Goal: Task Accomplishment & Management: Use online tool/utility

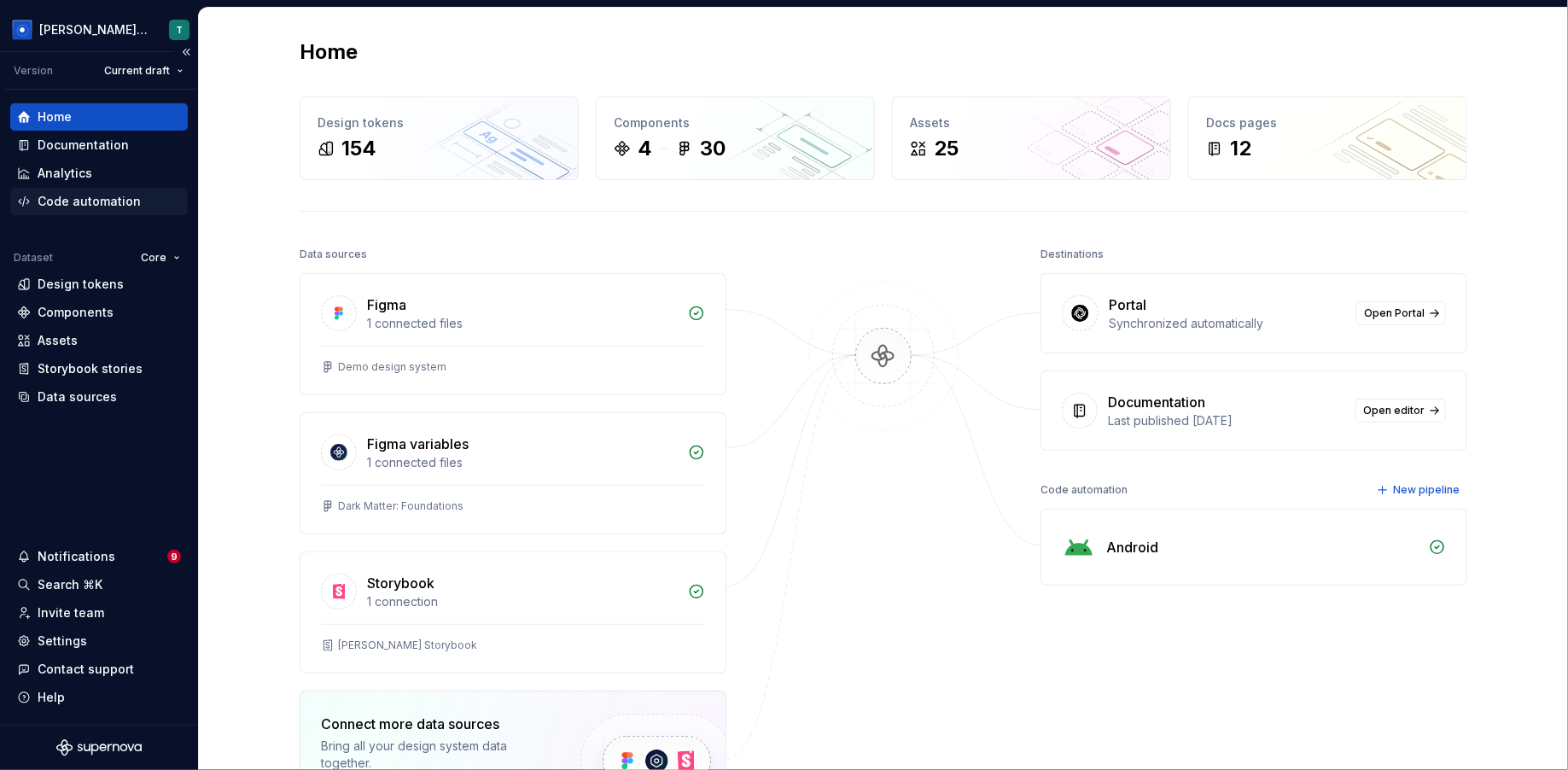
click at [129, 201] on div "Code automation" at bounding box center [89, 201] width 104 height 17
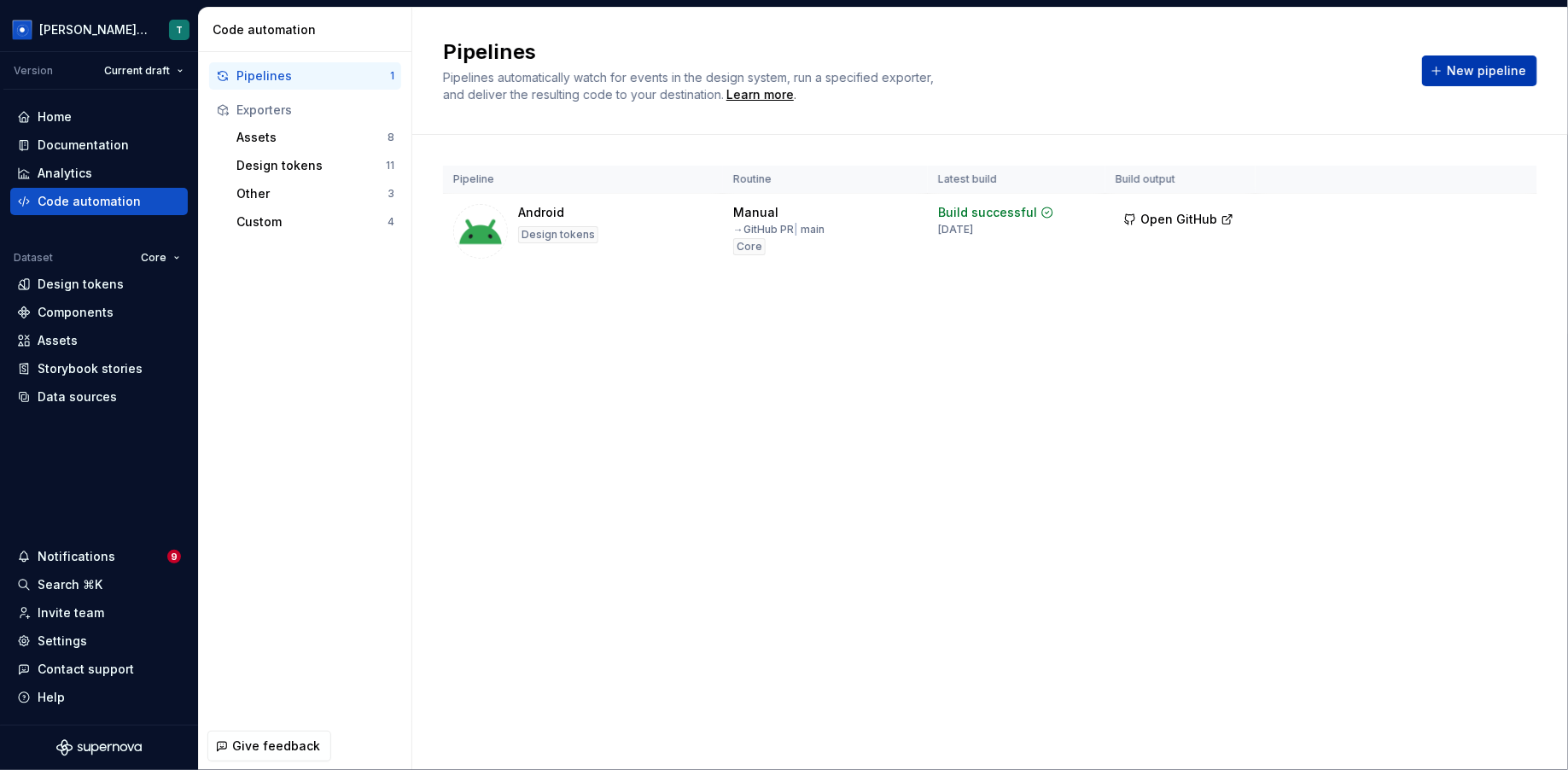
click at [1486, 81] on button "New pipeline" at bounding box center [1480, 70] width 116 height 30
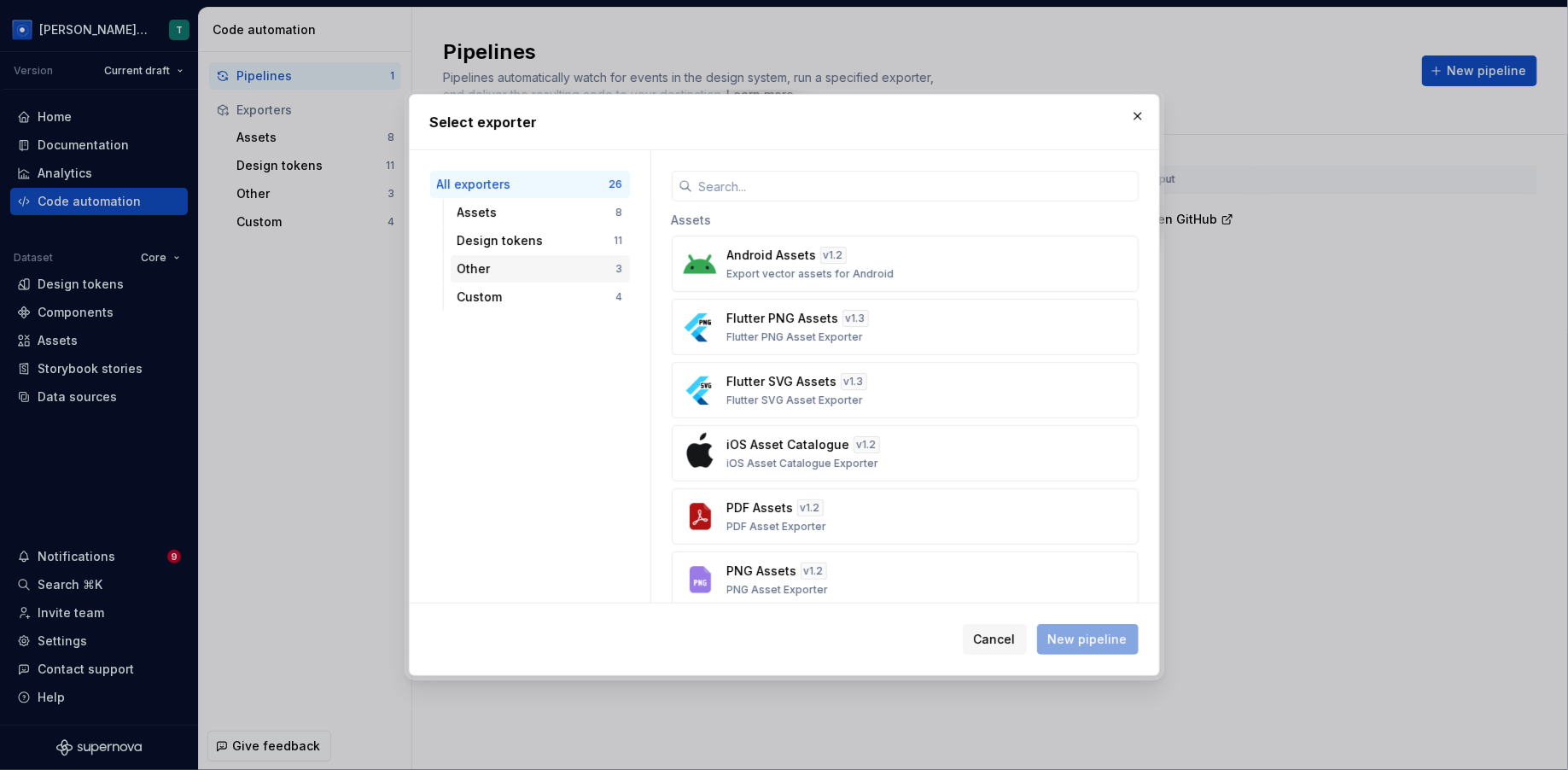
click at [540, 285] on div "Custom 4" at bounding box center [540, 297] width 179 height 28
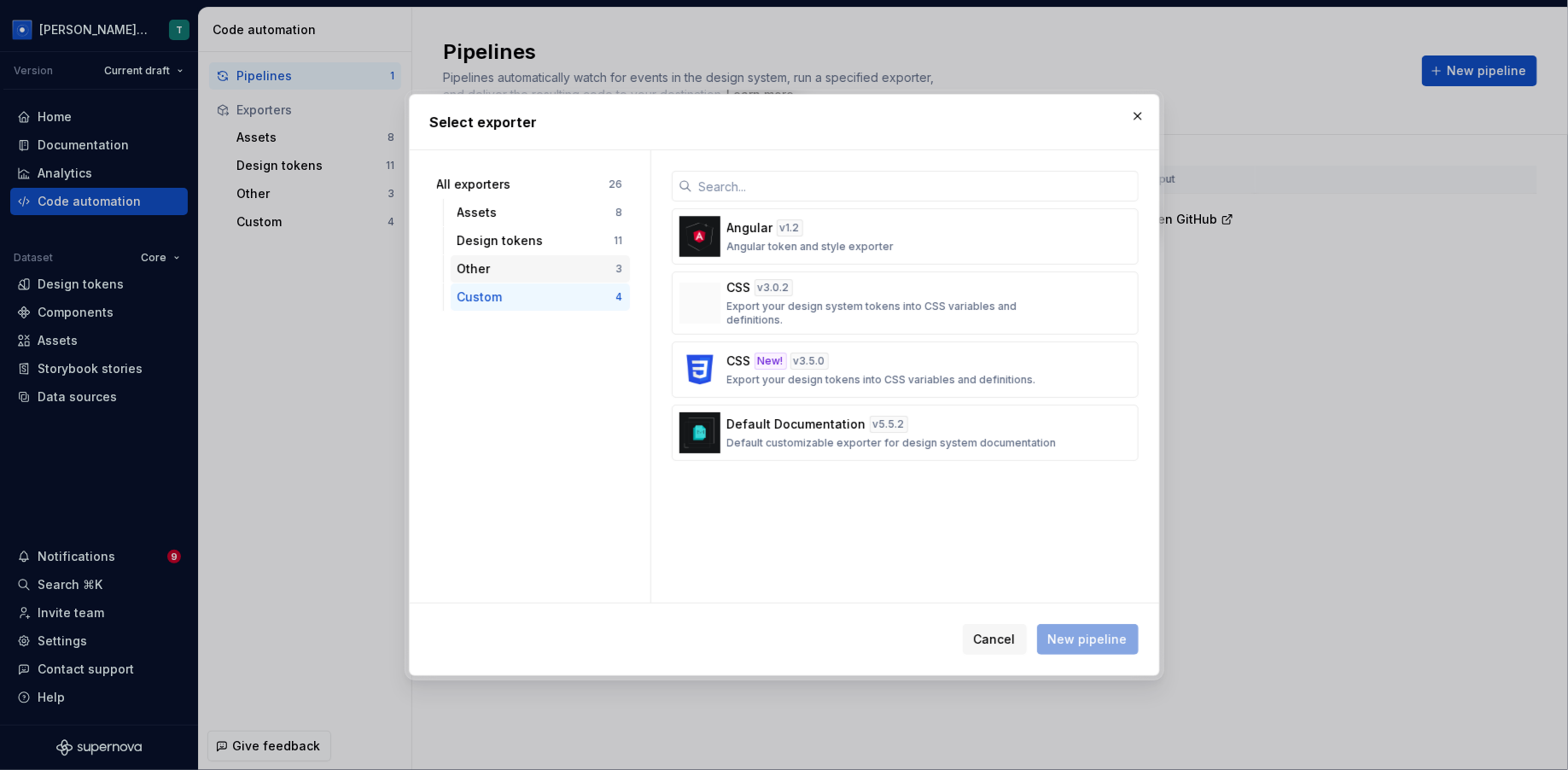
click at [540, 262] on div "Other" at bounding box center [536, 269] width 159 height 17
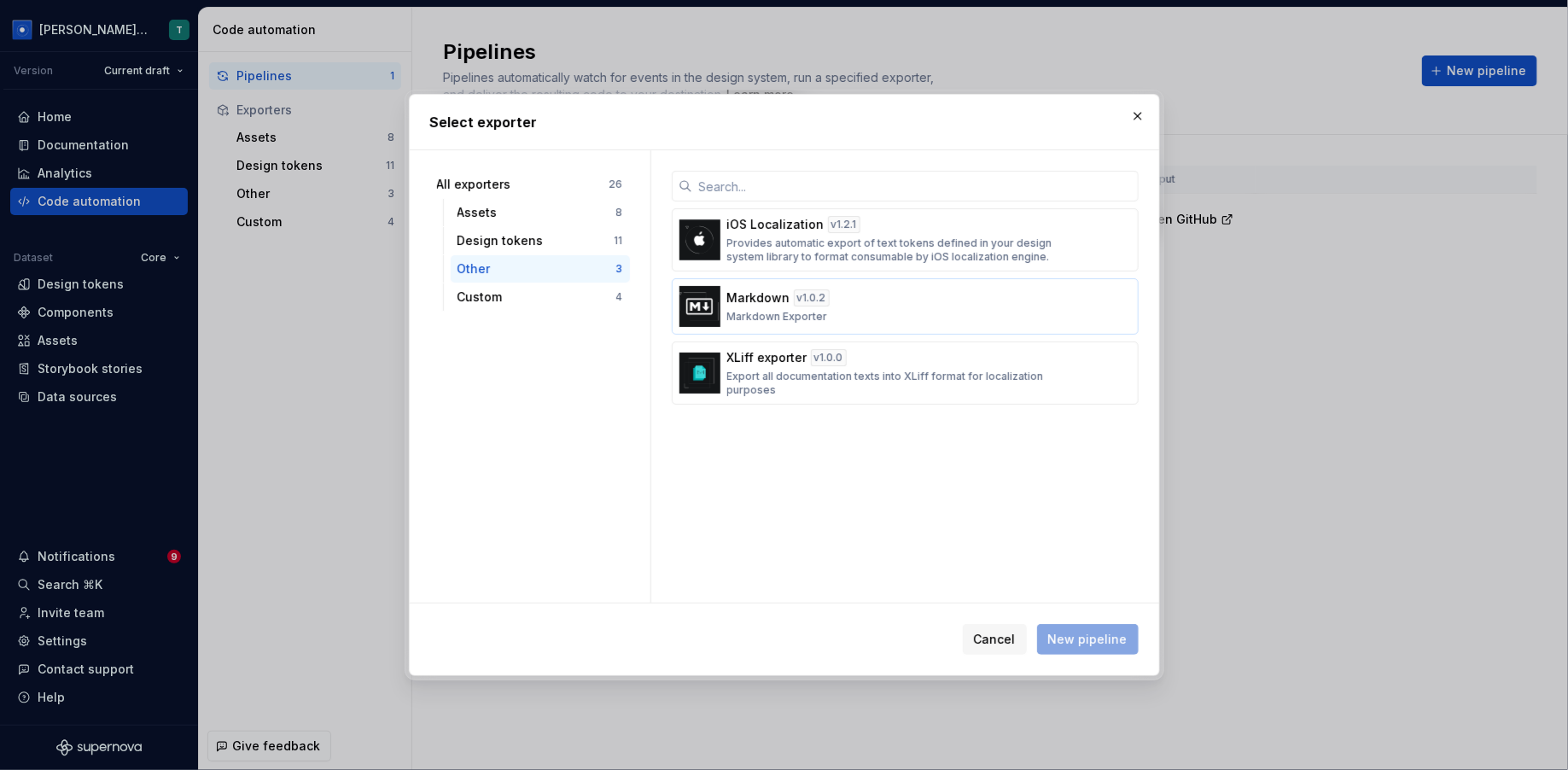
click at [703, 307] on img "button" at bounding box center [700, 307] width 41 height 41
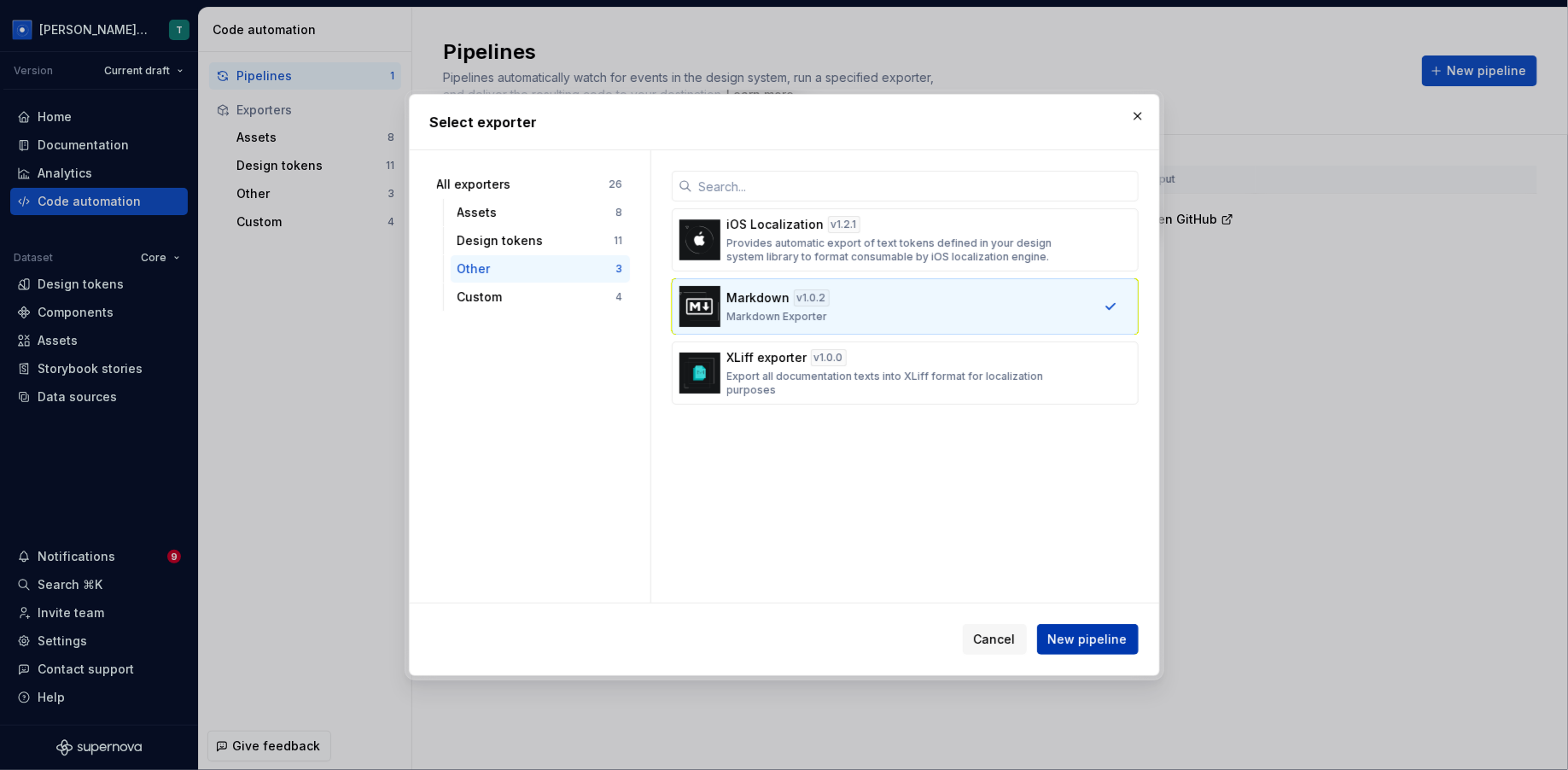
click at [1103, 625] on button "New pipeline" at bounding box center [1088, 639] width 102 height 30
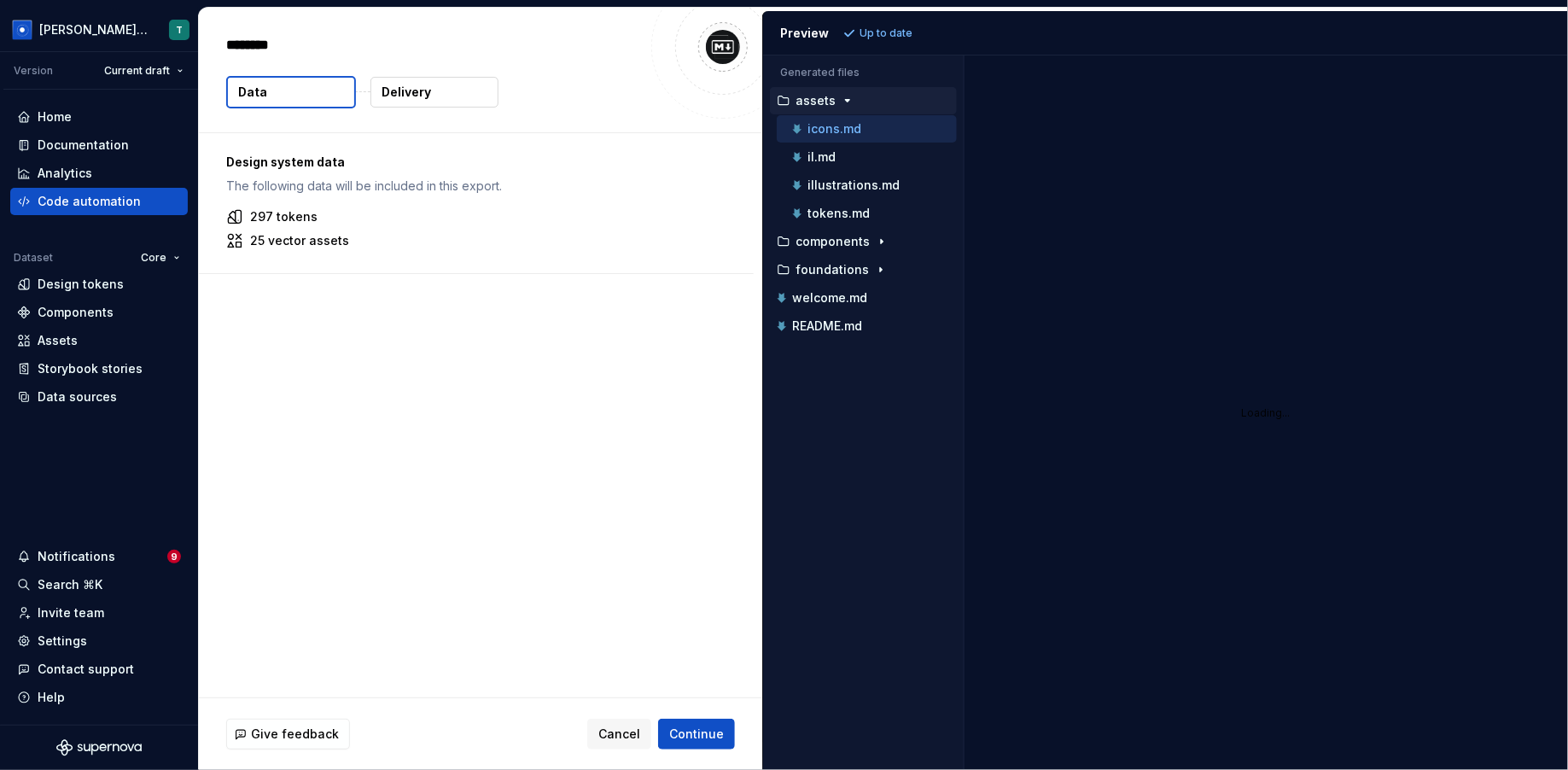
type textarea "*"
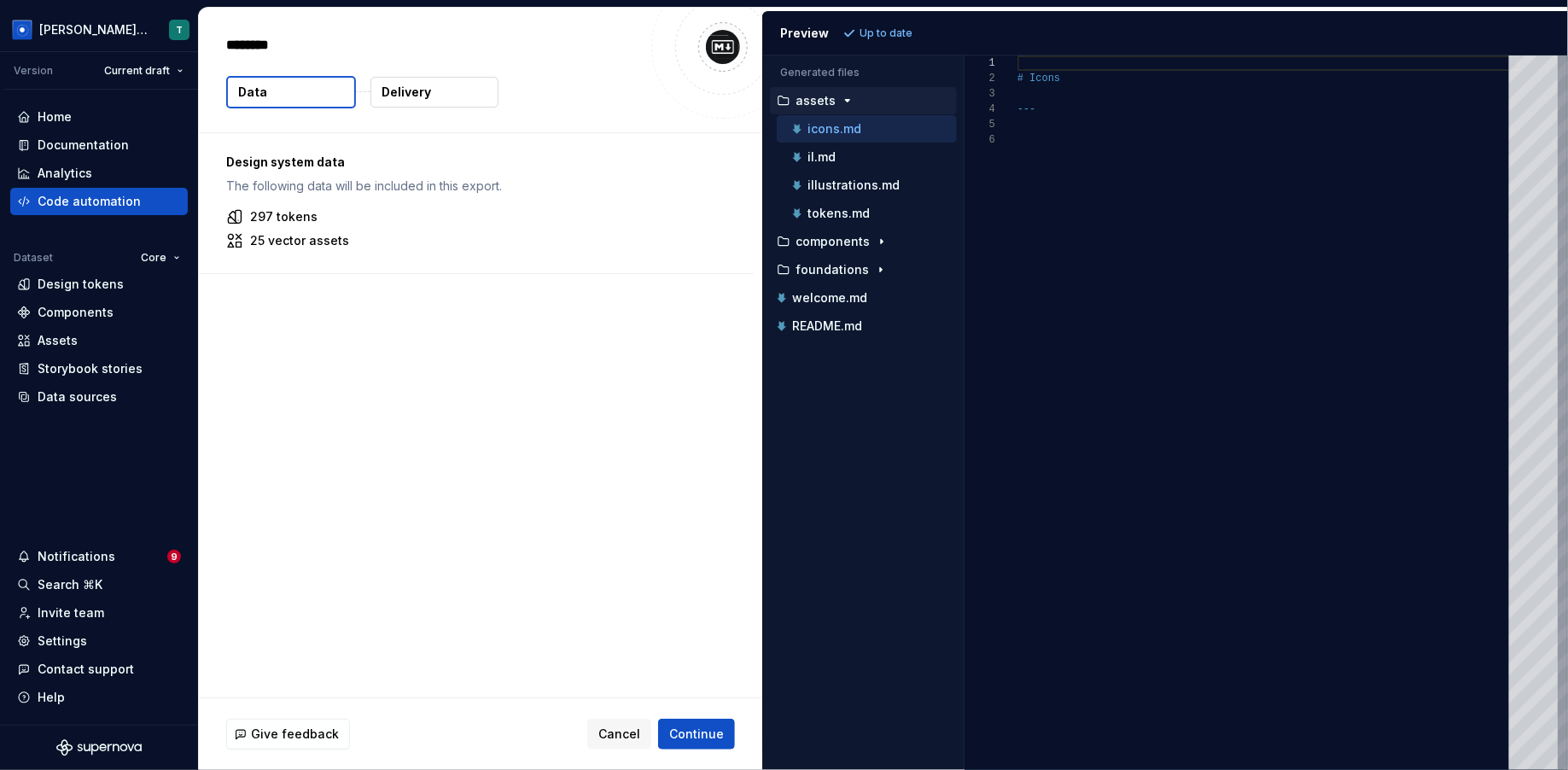
click at [442, 104] on button "Delivery" at bounding box center [435, 92] width 129 height 30
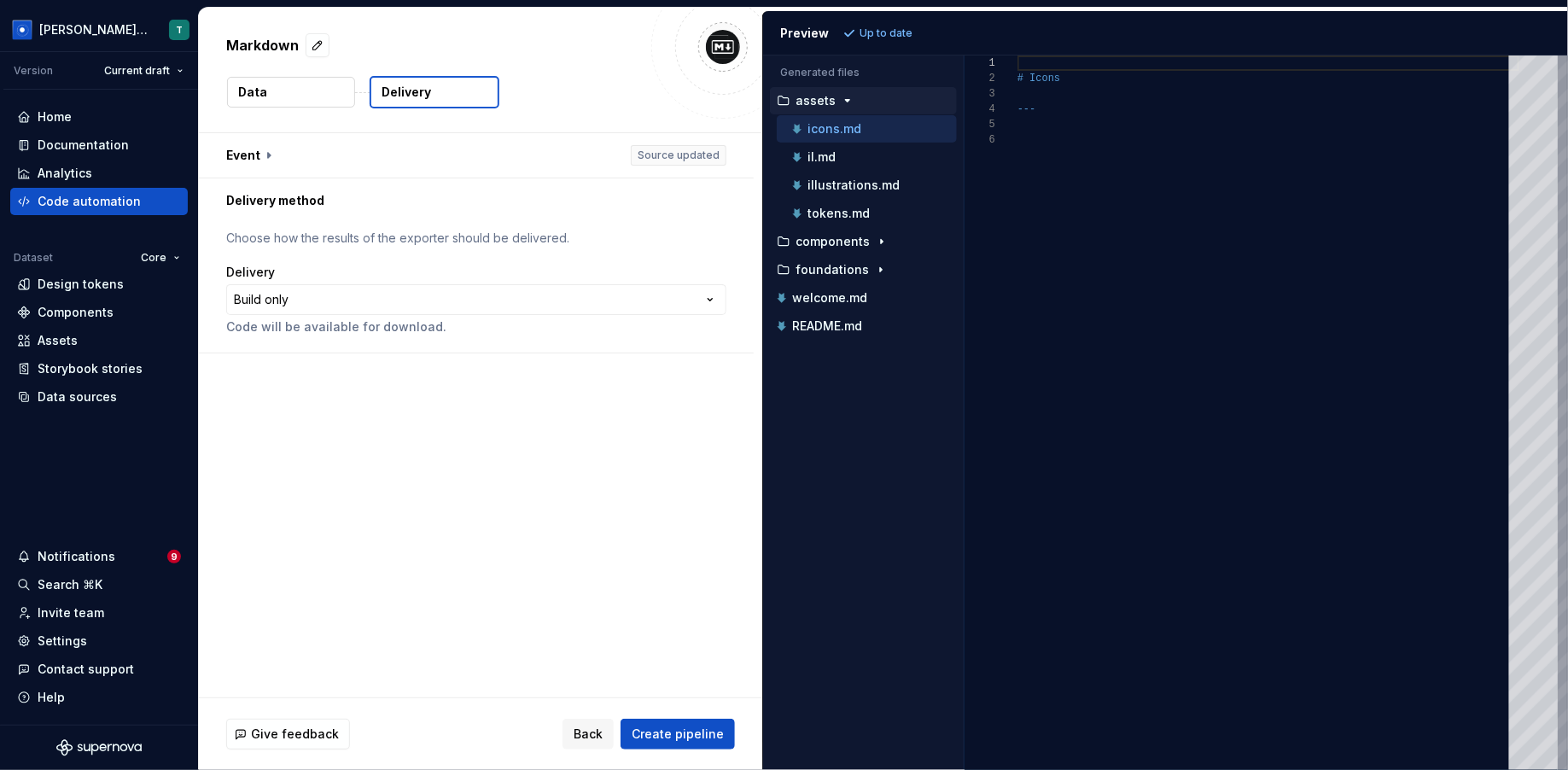
click at [328, 96] on button "Data" at bounding box center [291, 92] width 129 height 30
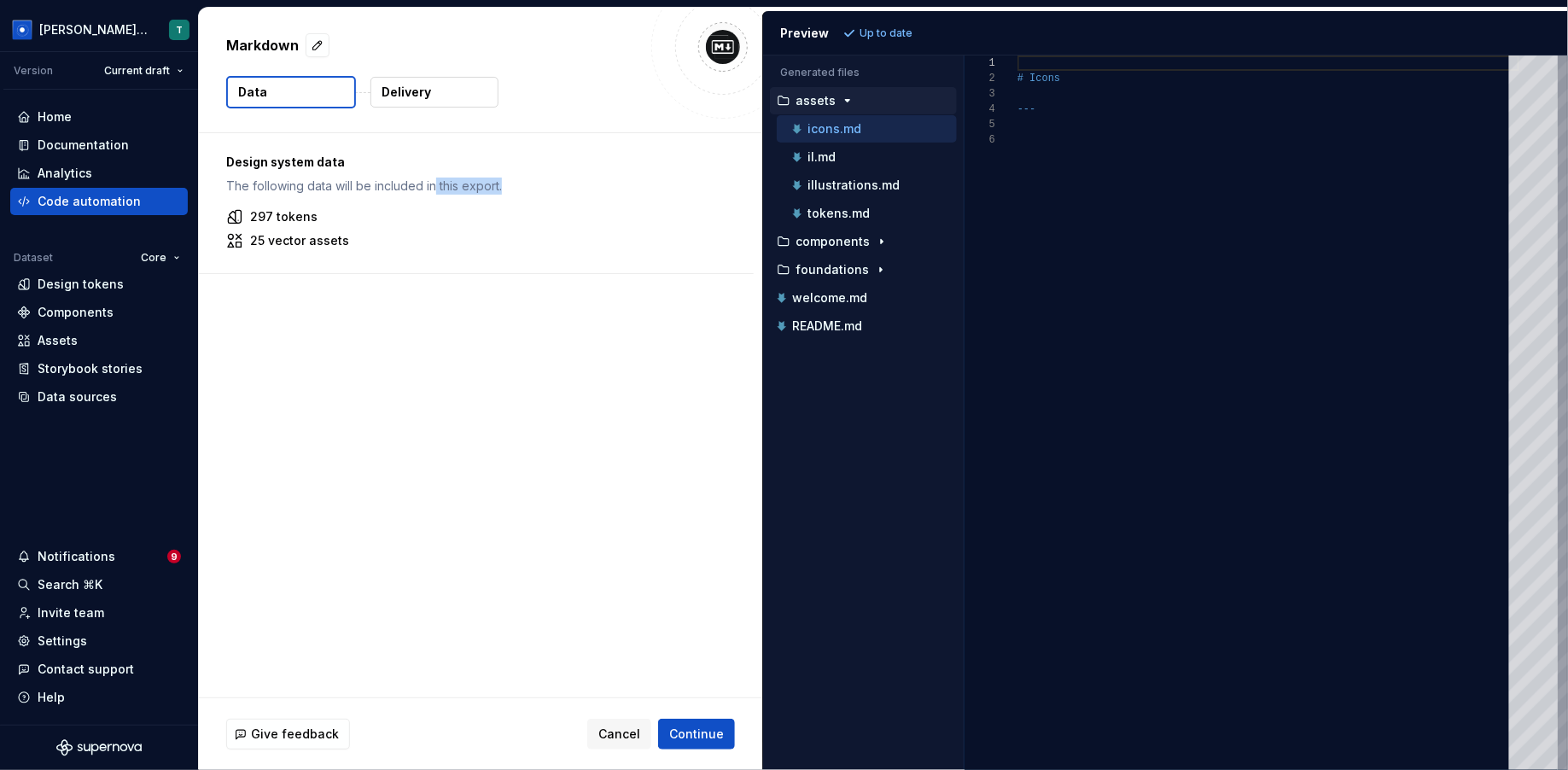
drag, startPoint x: 435, startPoint y: 191, endPoint x: 508, endPoint y: 195, distance: 73.1
click at [509, 195] on div "Design system data The following data will be included in this export. 297 toke…" at bounding box center [476, 203] width 555 height 140
click at [508, 195] on div "Design system data The following data will be included in this export. 297 toke…" at bounding box center [476, 203] width 555 height 140
click at [403, 92] on p "Delivery" at bounding box center [407, 92] width 50 height 17
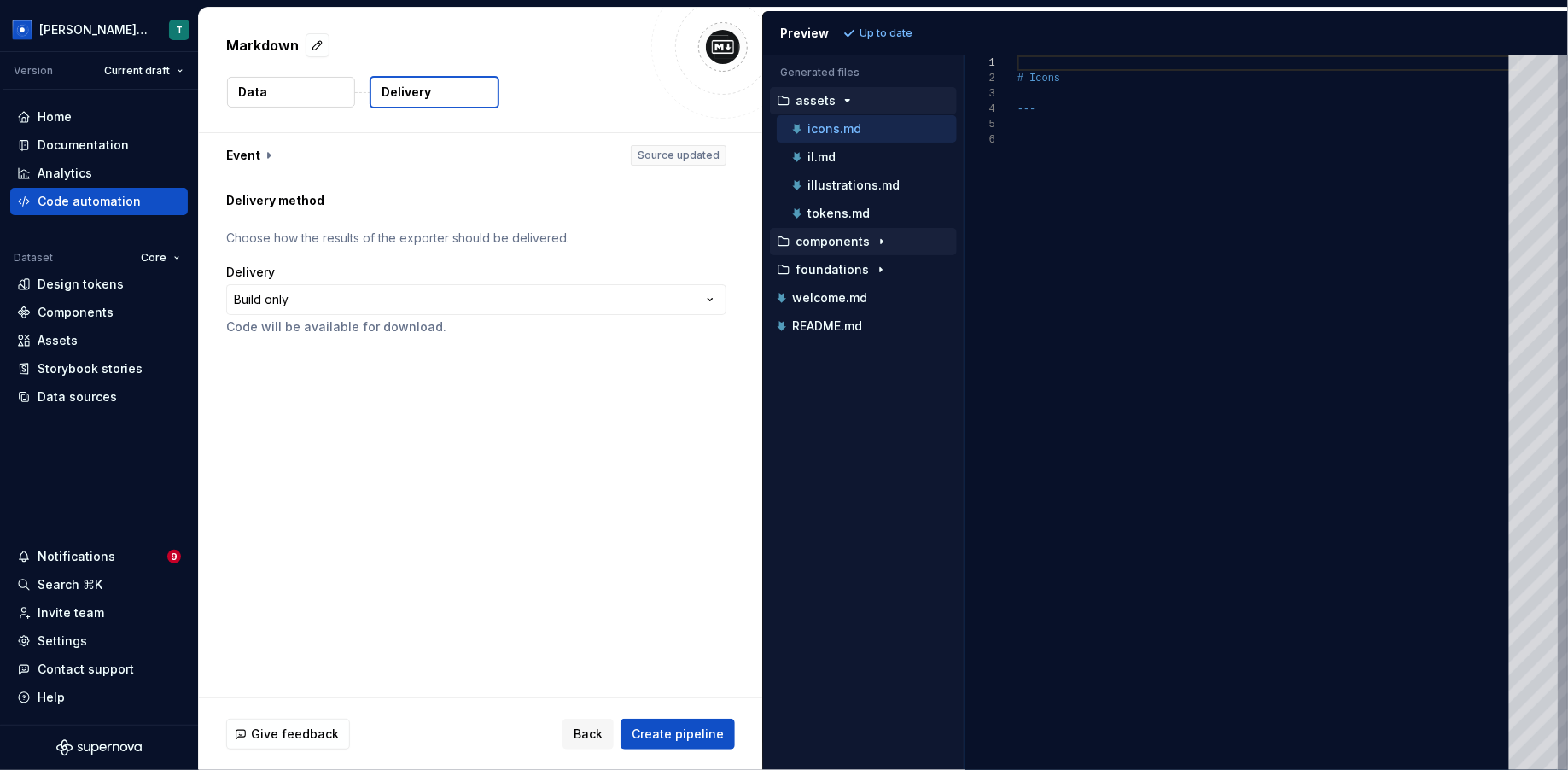
click at [868, 247] on div "components" at bounding box center [864, 241] width 187 height 28
click at [875, 236] on icon "button" at bounding box center [881, 241] width 14 height 14
click at [872, 262] on div "component-overview.md" at bounding box center [872, 270] width 168 height 17
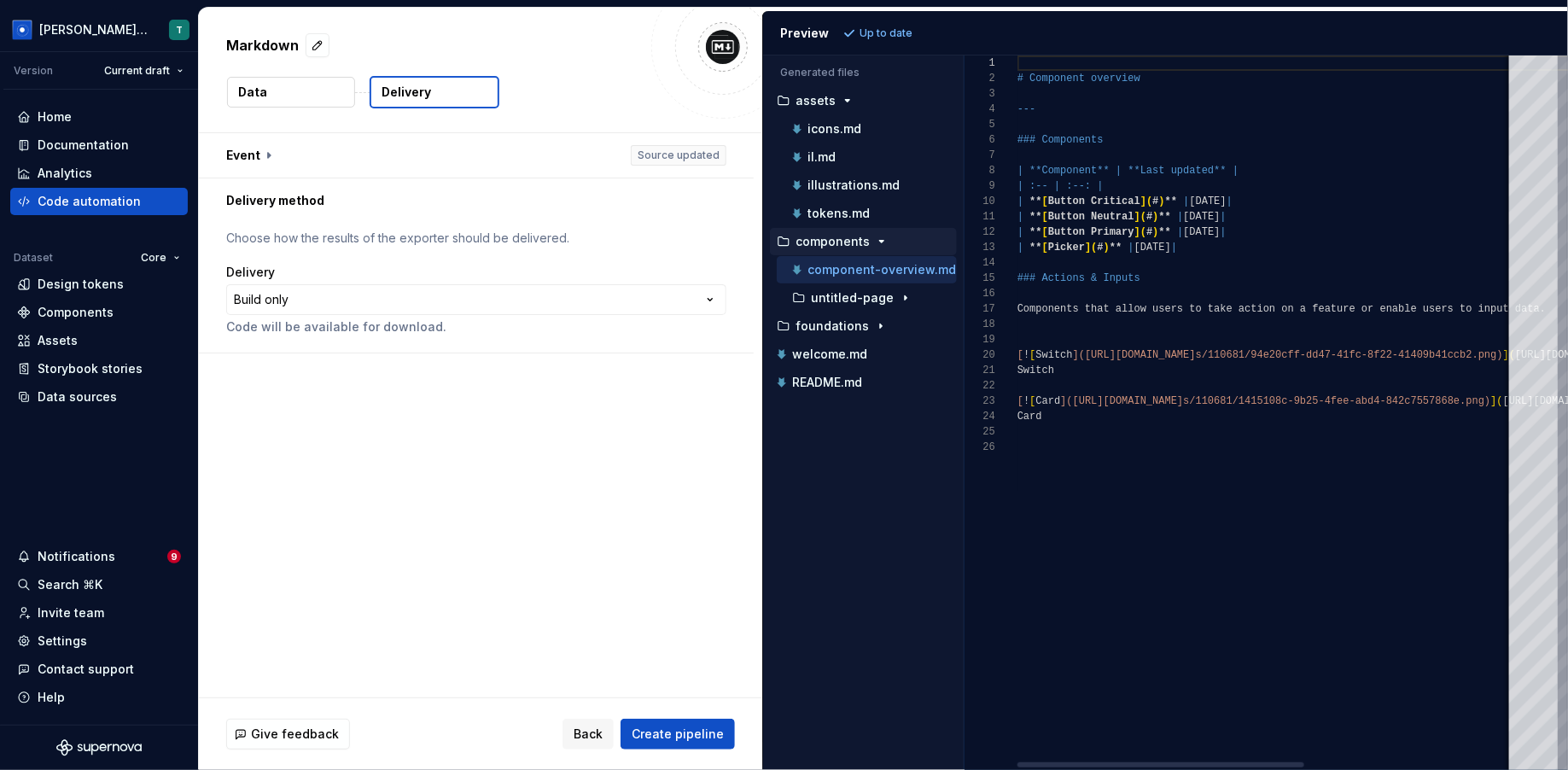
scroll to position [153, 0]
click at [874, 291] on p "untitled-page" at bounding box center [853, 297] width 83 height 14
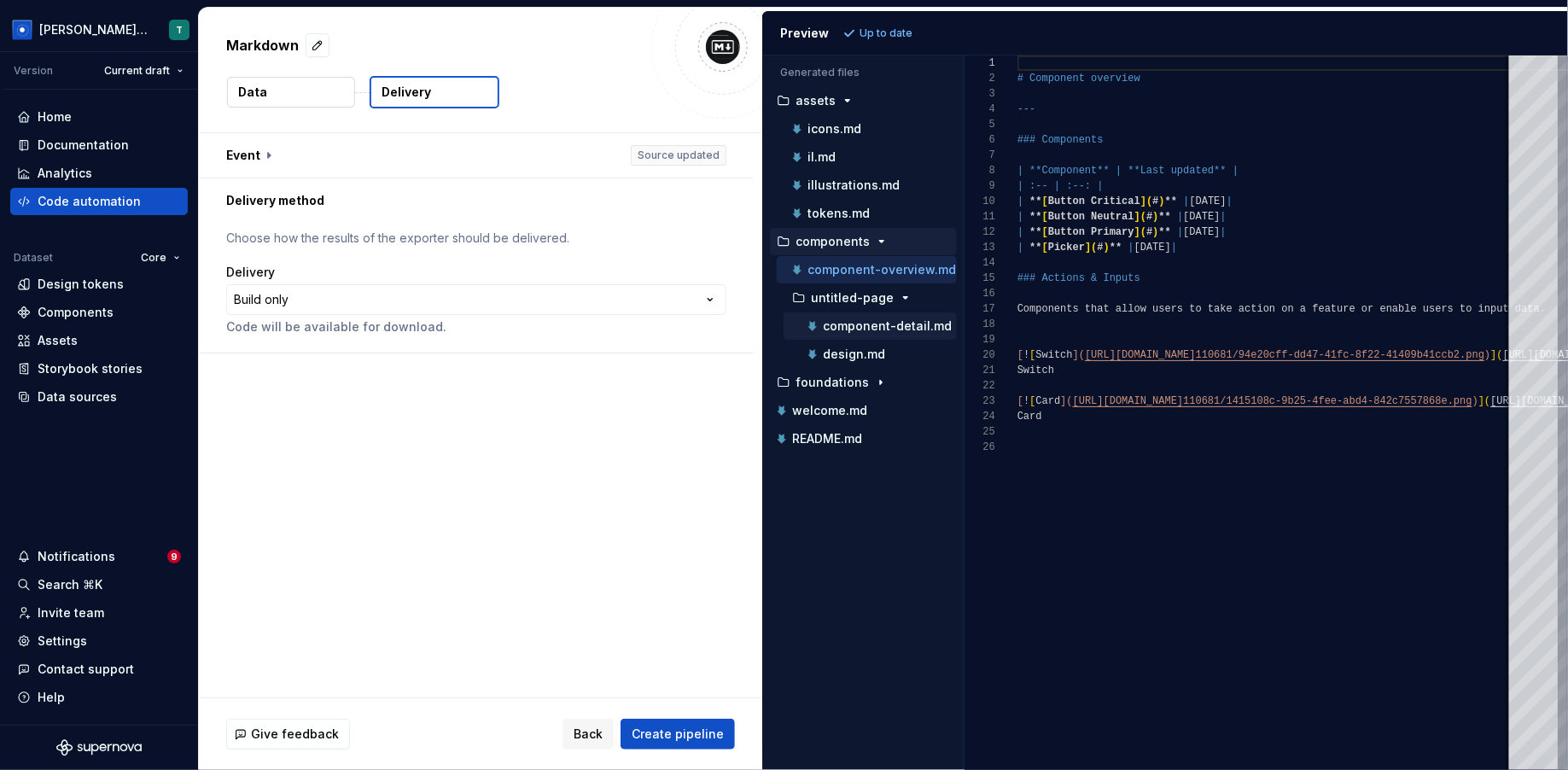
click at [875, 317] on button "component-detail.md" at bounding box center [870, 326] width 174 height 18
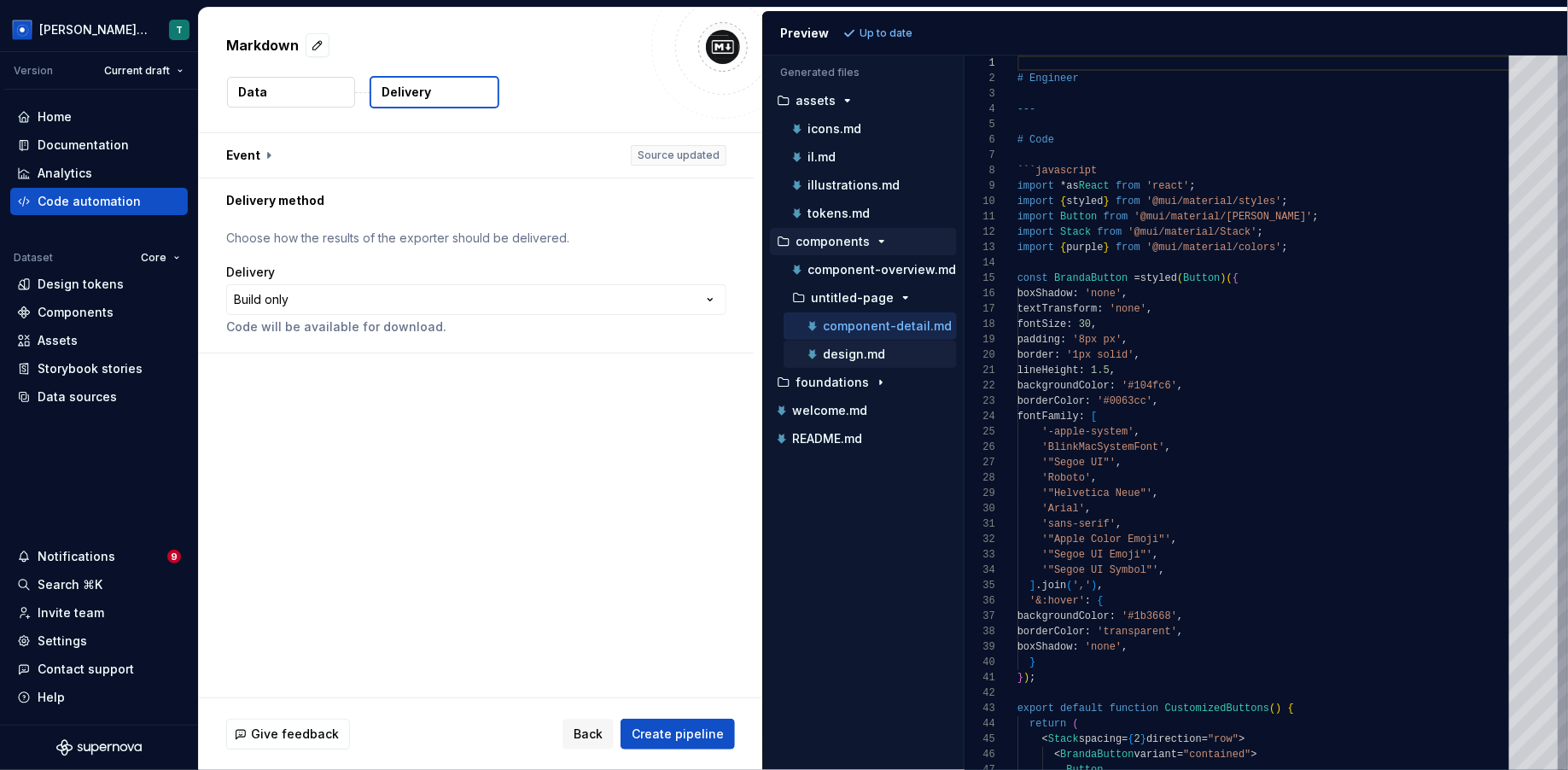
click at [879, 352] on p "design.md" at bounding box center [855, 354] width 62 height 14
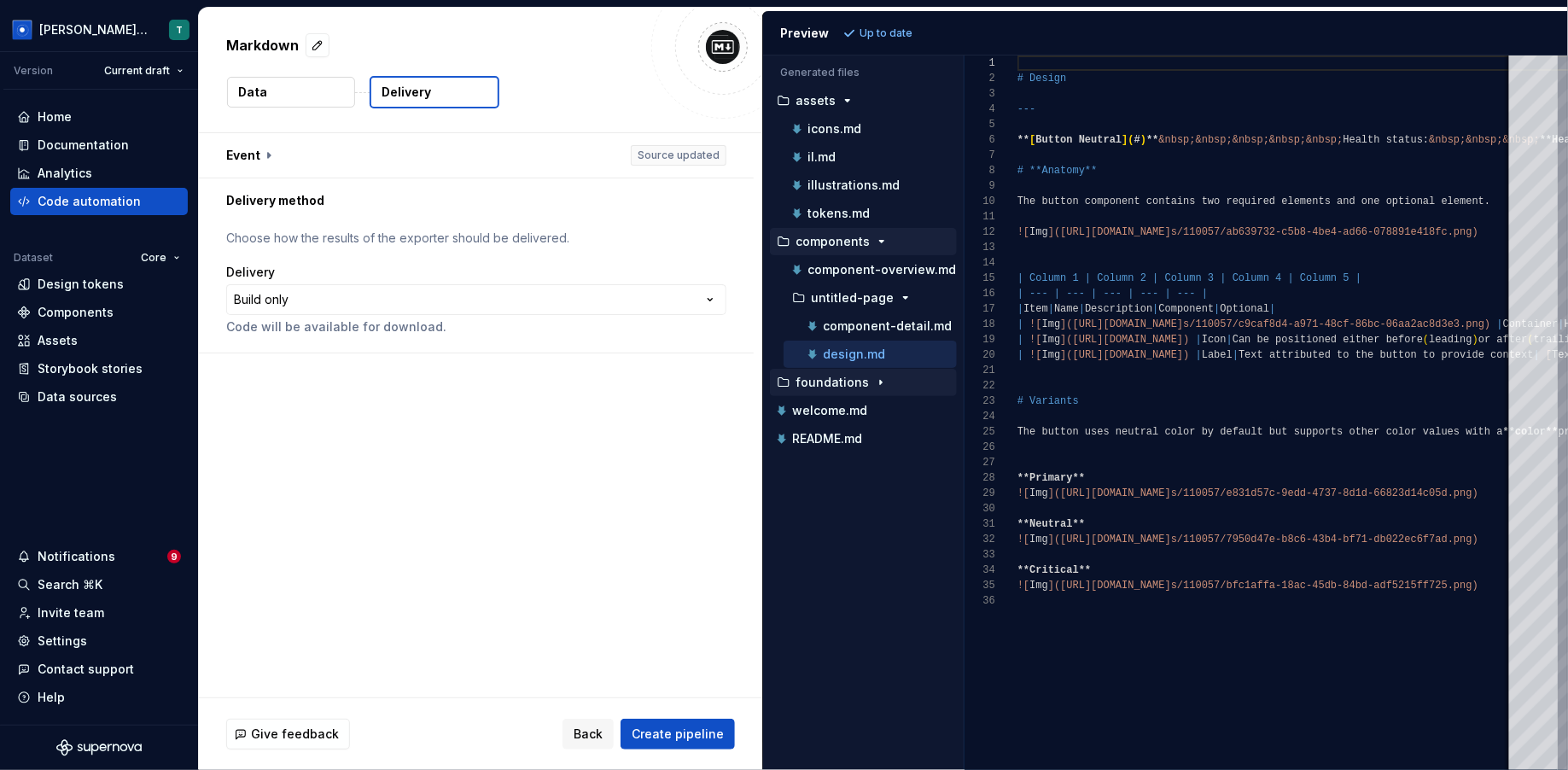
click at [878, 375] on icon "button" at bounding box center [880, 382] width 14 height 14
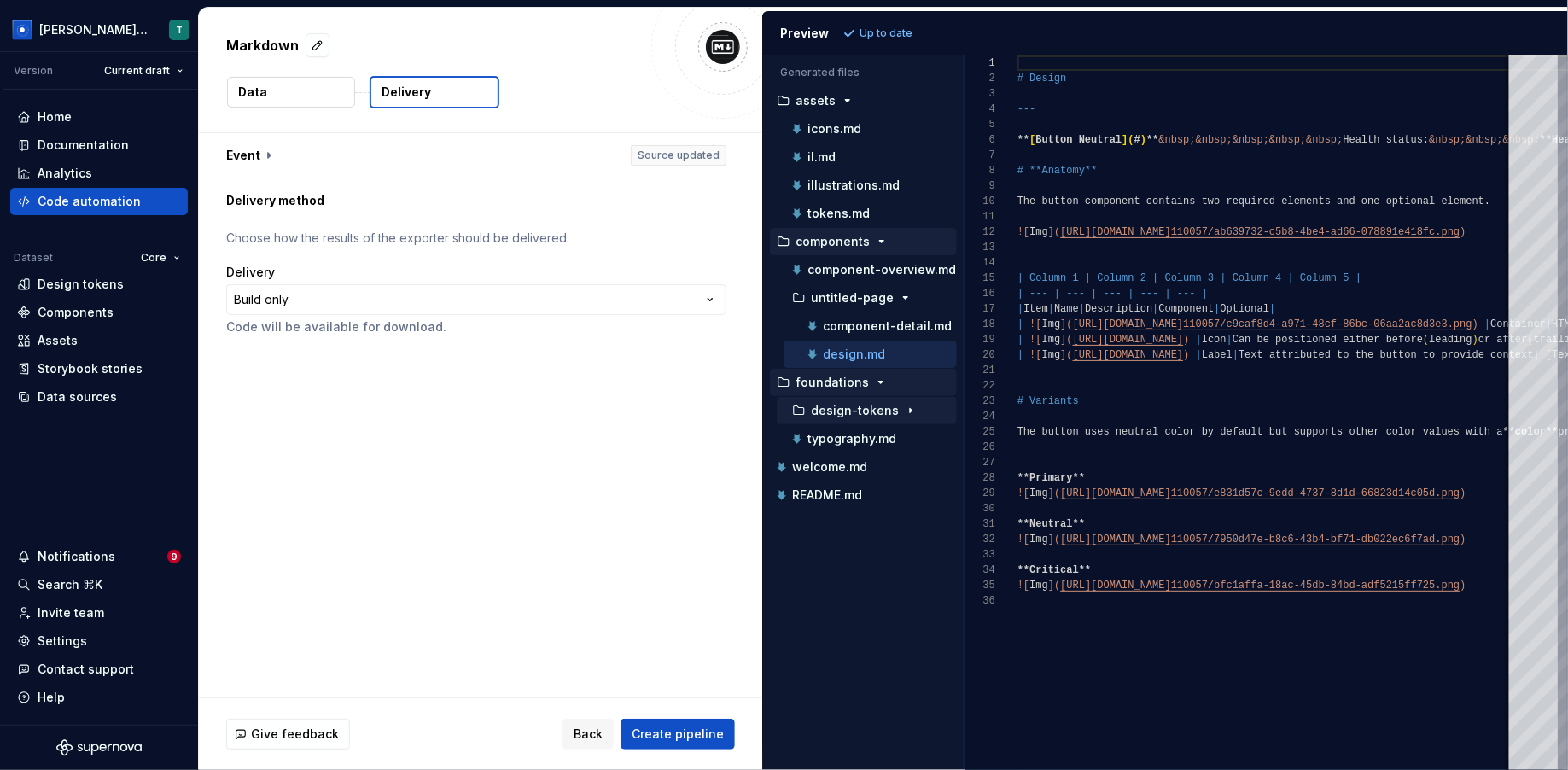
click at [878, 404] on p "design-tokens" at bounding box center [856, 410] width 88 height 14
click at [878, 430] on div "base.md" at bounding box center [880, 439] width 152 height 17
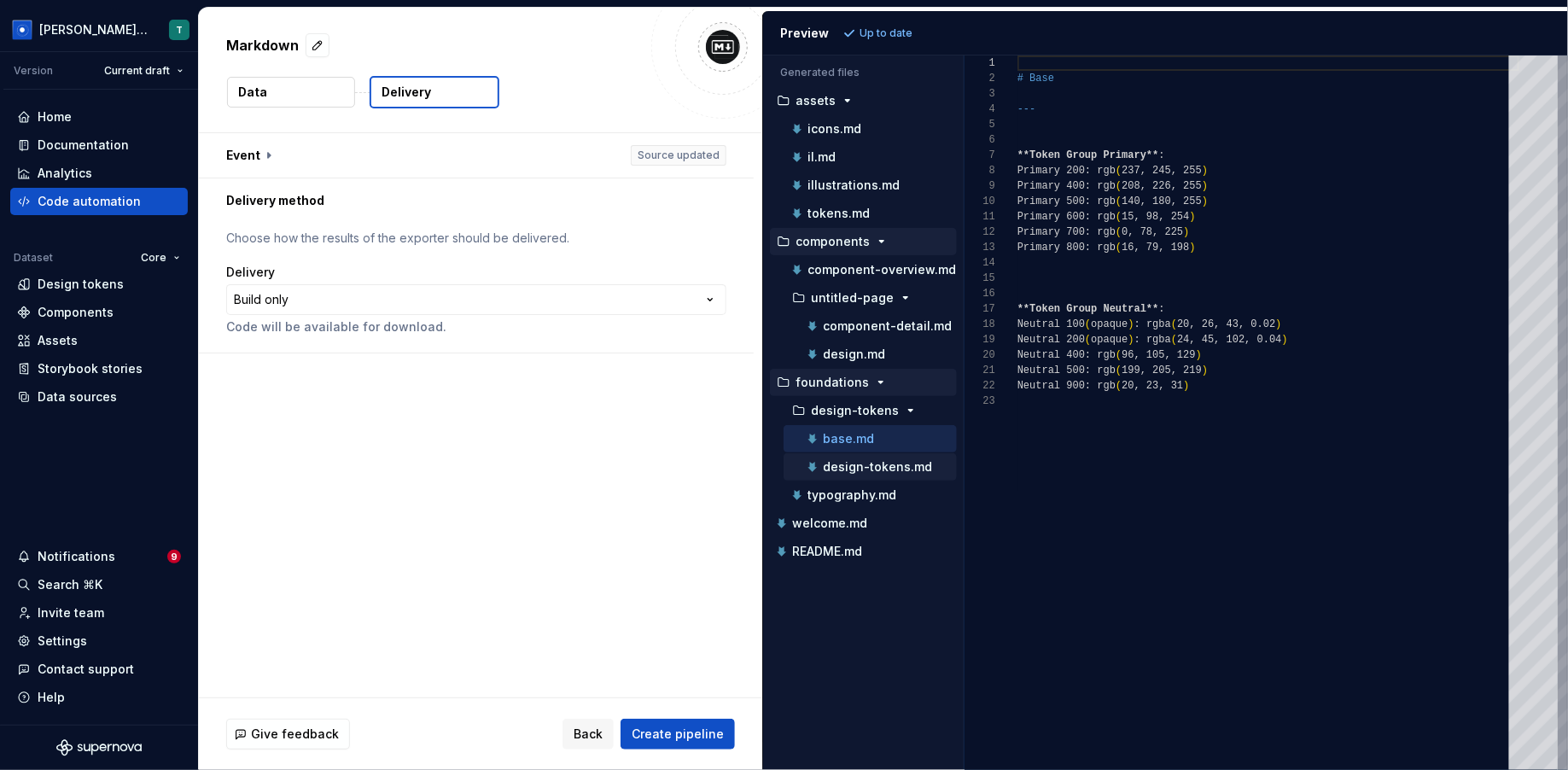
click at [879, 460] on p "design-tokens.md" at bounding box center [878, 466] width 109 height 14
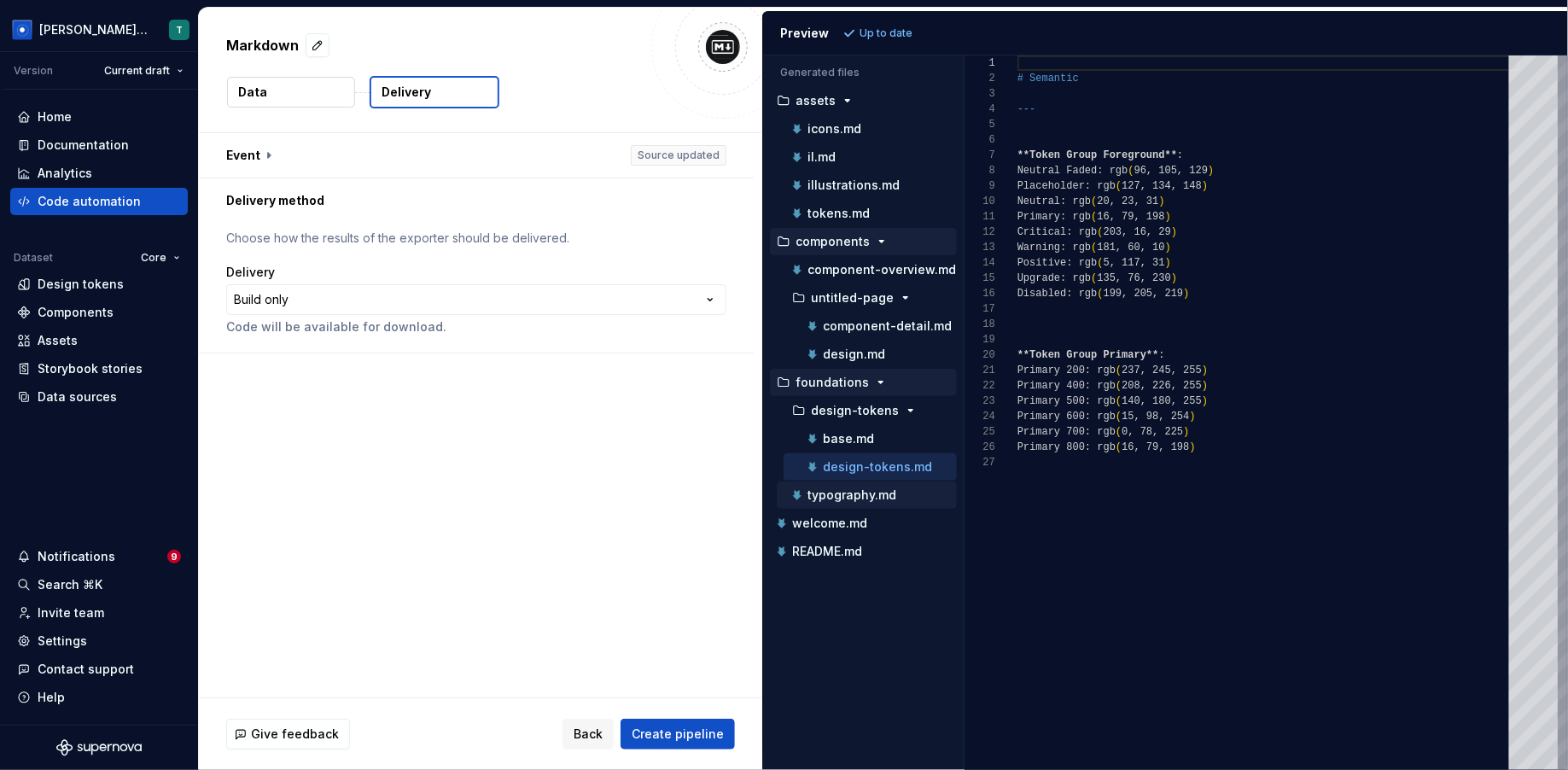
click at [879, 486] on div "typography.md" at bounding box center [872, 495] width 168 height 17
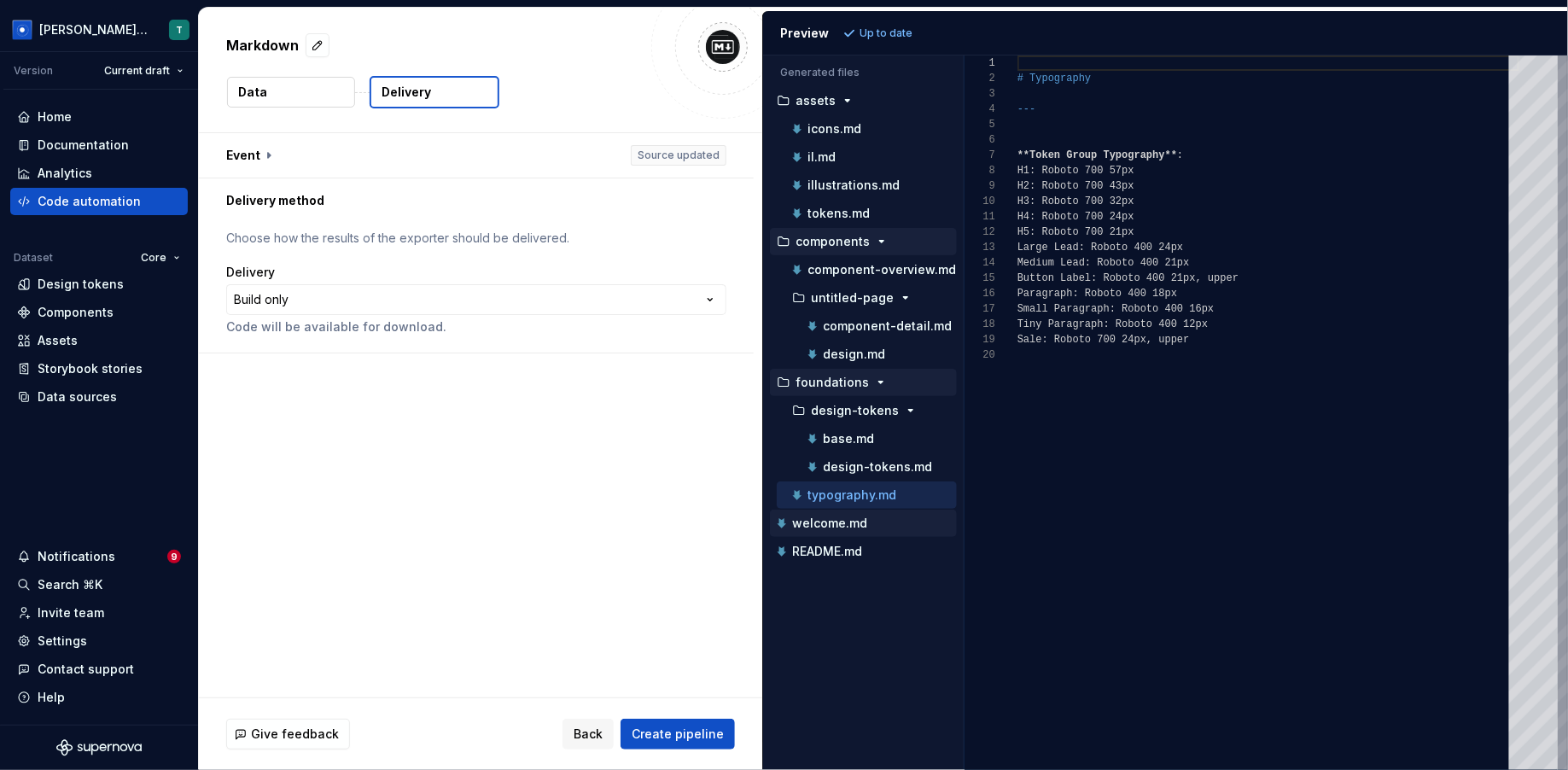
click at [867, 519] on div "welcome.md" at bounding box center [866, 523] width 184 height 17
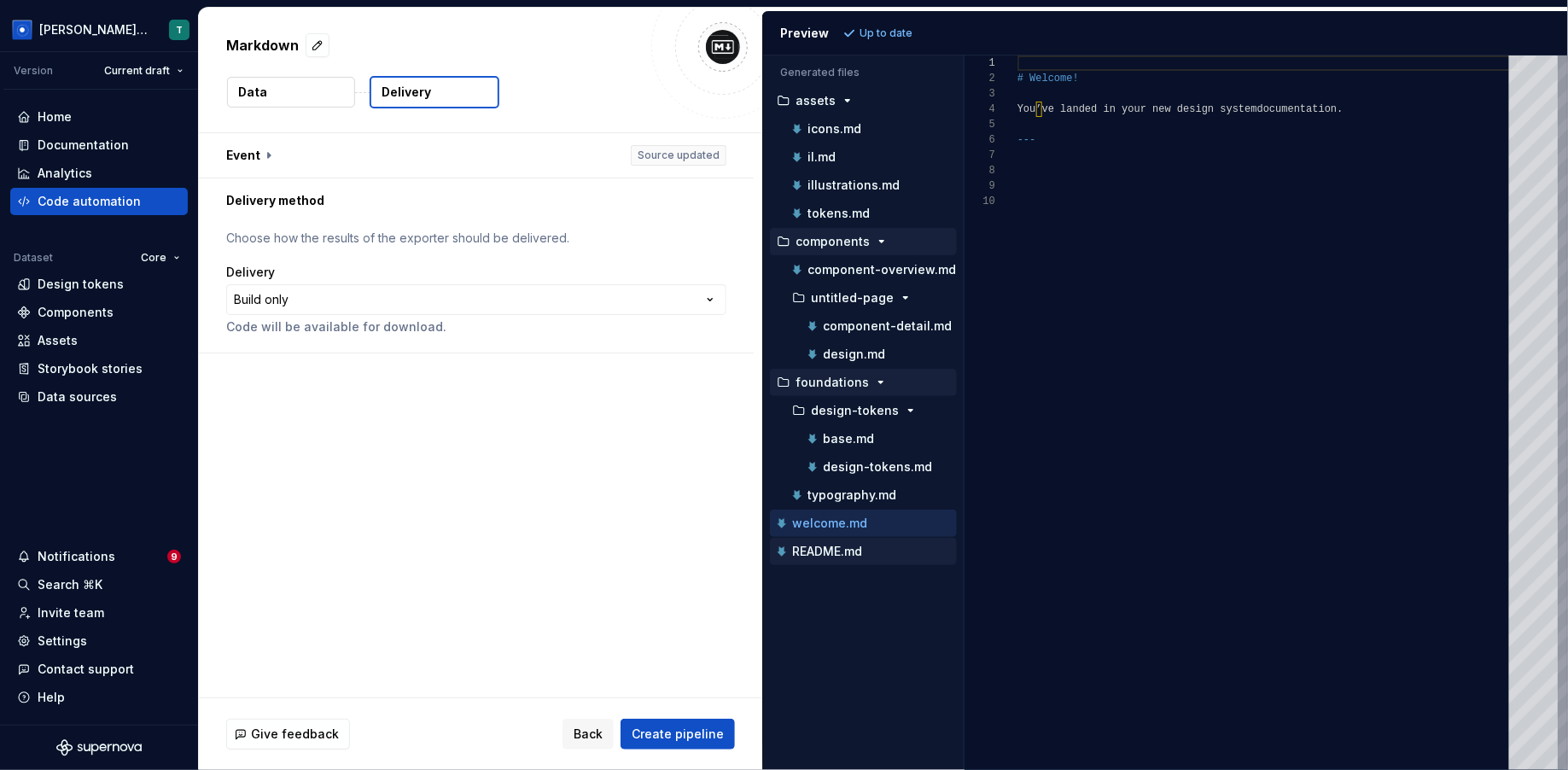
click at [867, 546] on div "README.md" at bounding box center [866, 551] width 184 height 17
type textarea "**********"
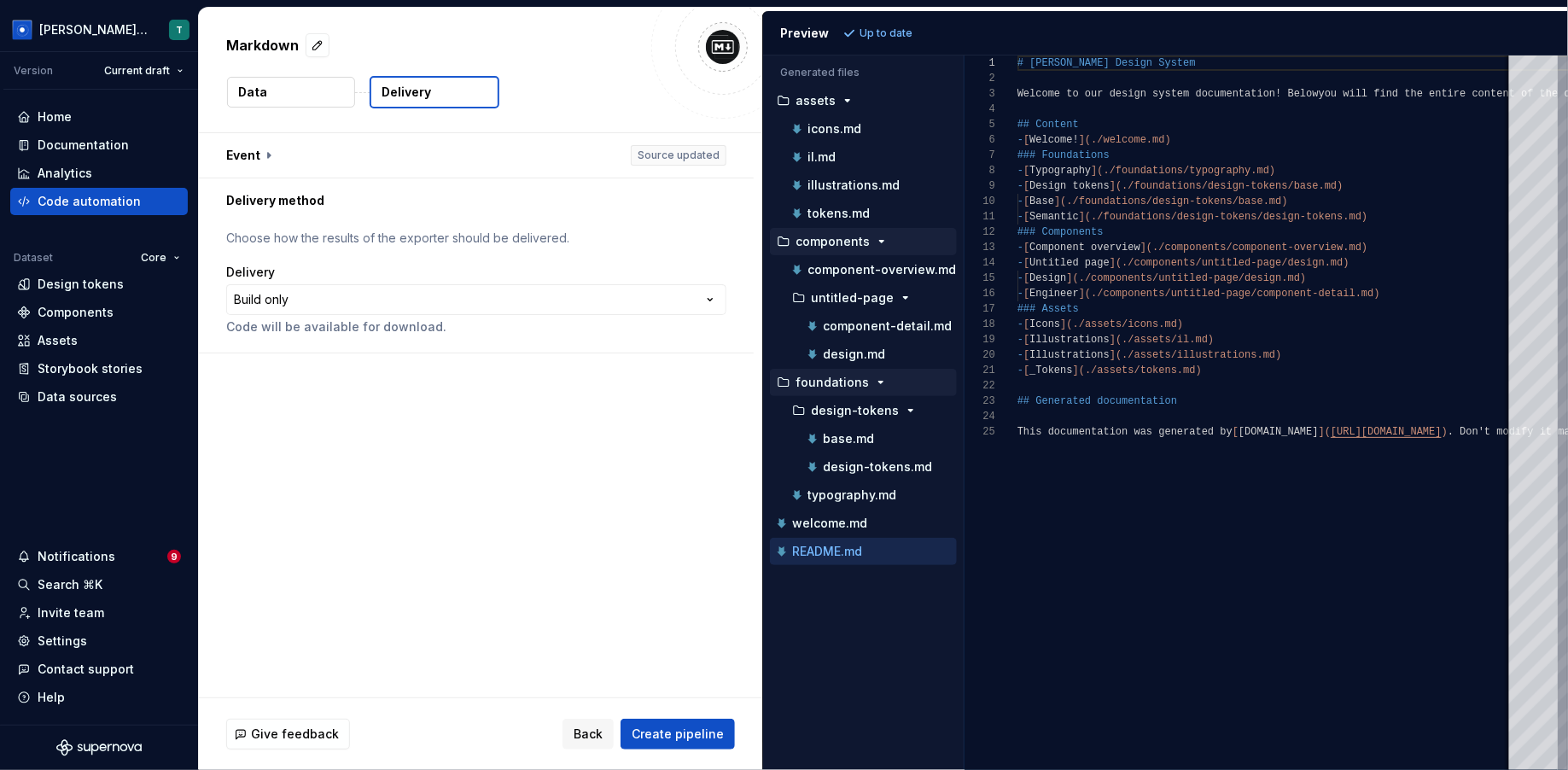
click at [302, 99] on button "Data" at bounding box center [291, 92] width 129 height 30
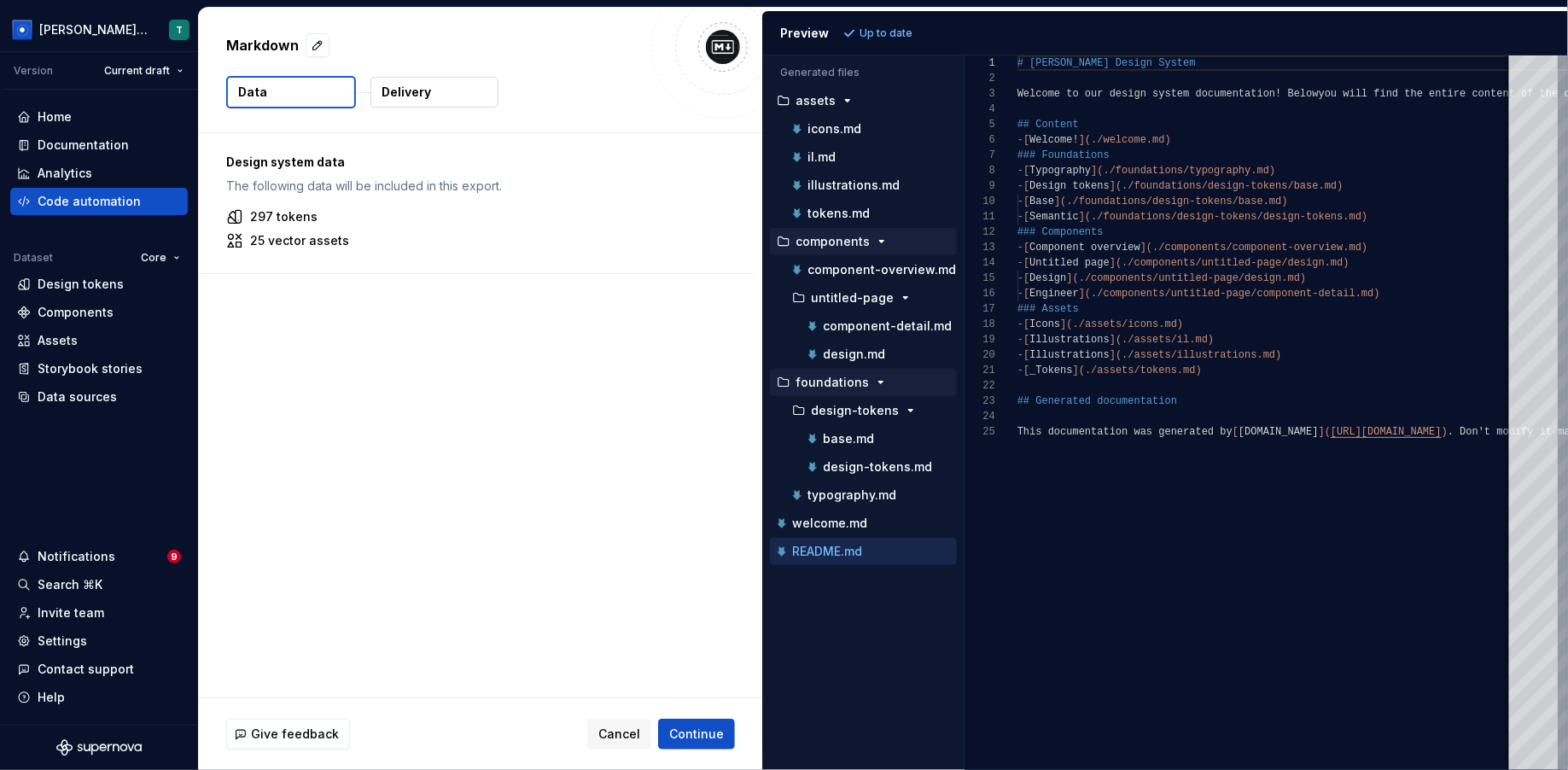
click at [346, 223] on div "297 tokens" at bounding box center [476, 217] width 500 height 17
click at [215, 236] on div "Design system data The following data will be included in this export. 297 toke…" at bounding box center [476, 203] width 555 height 140
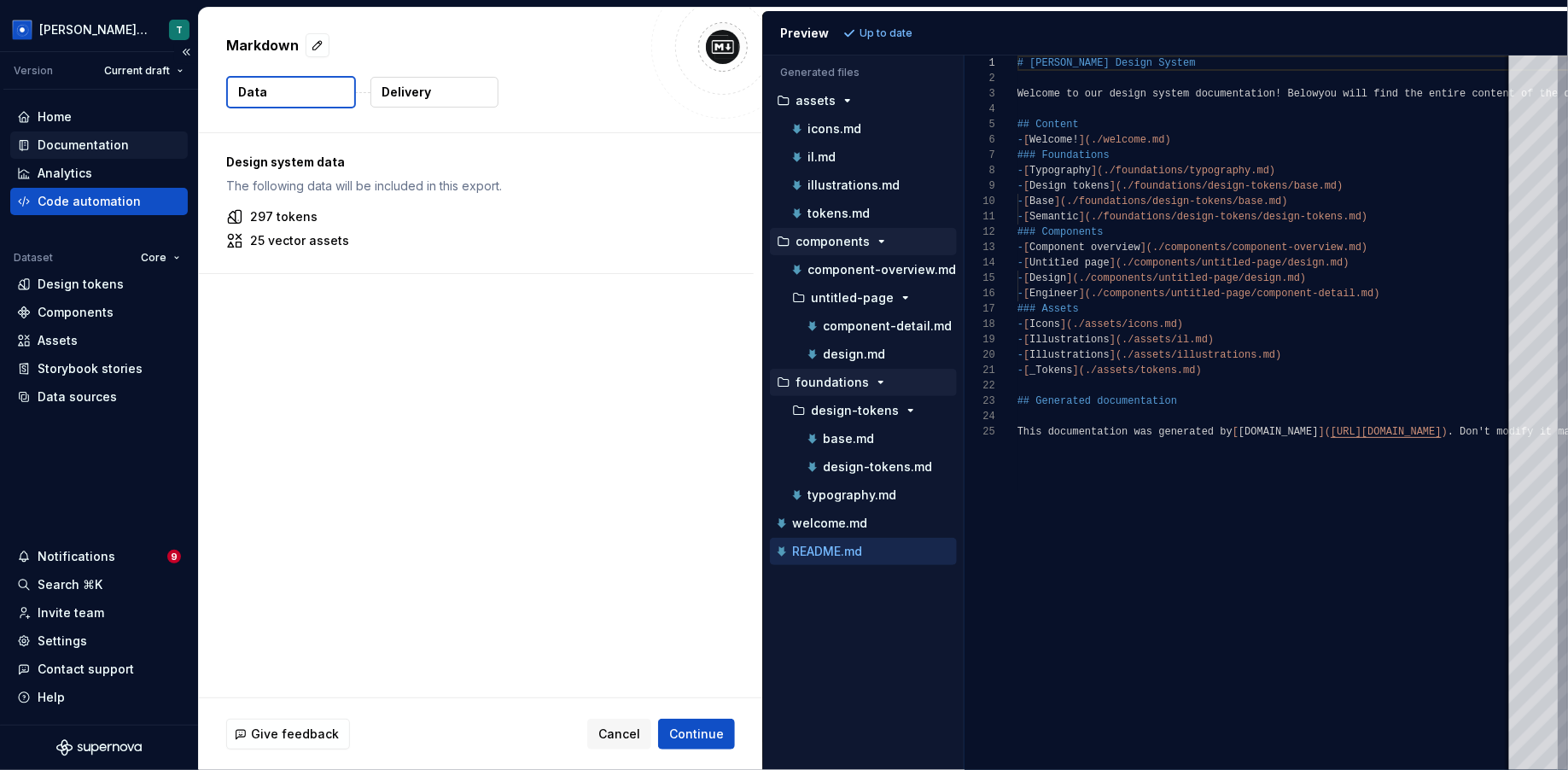
click at [141, 152] on div "Documentation" at bounding box center [99, 145] width 164 height 17
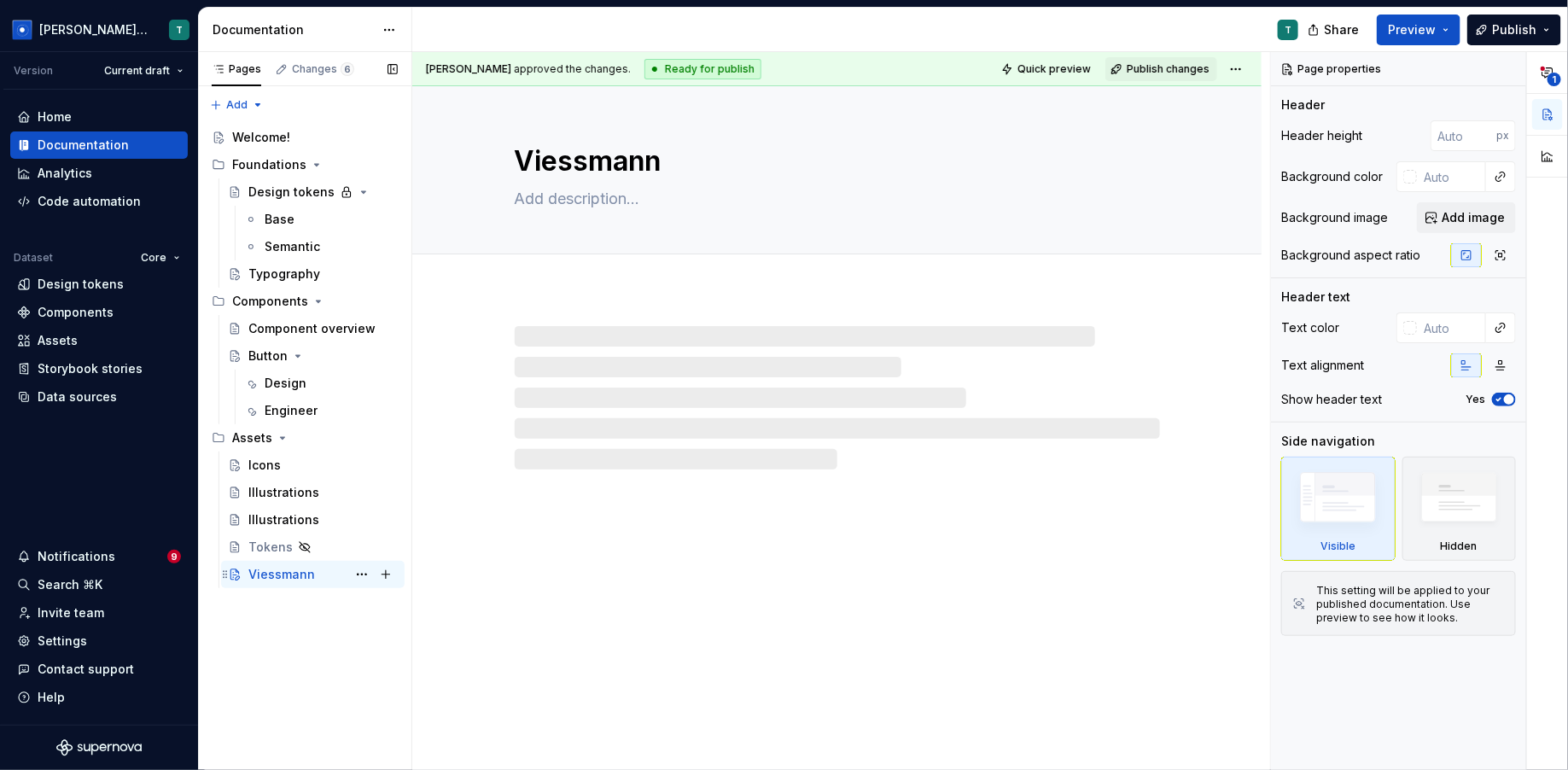
type textarea "*"
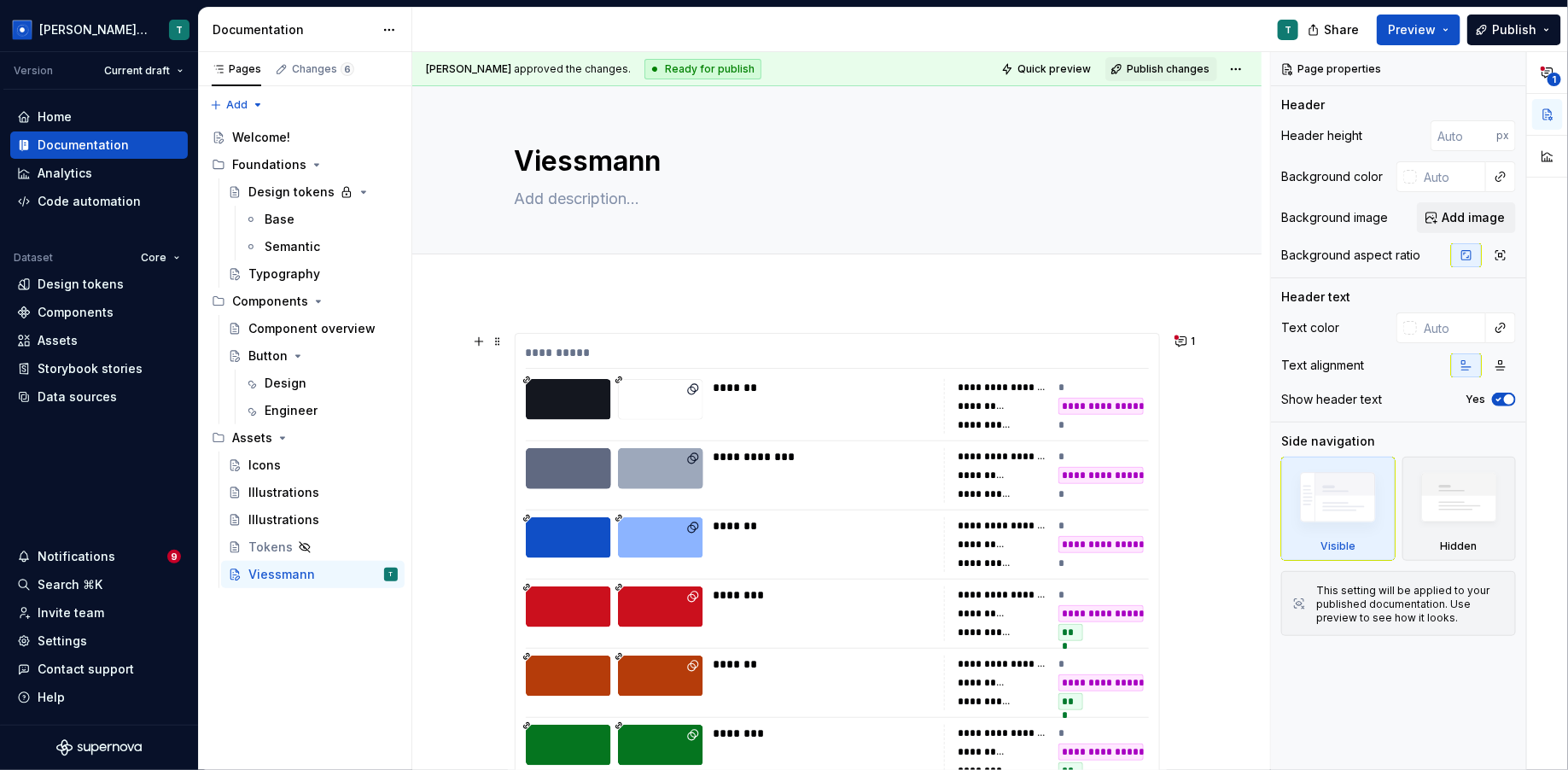
scroll to position [476, 0]
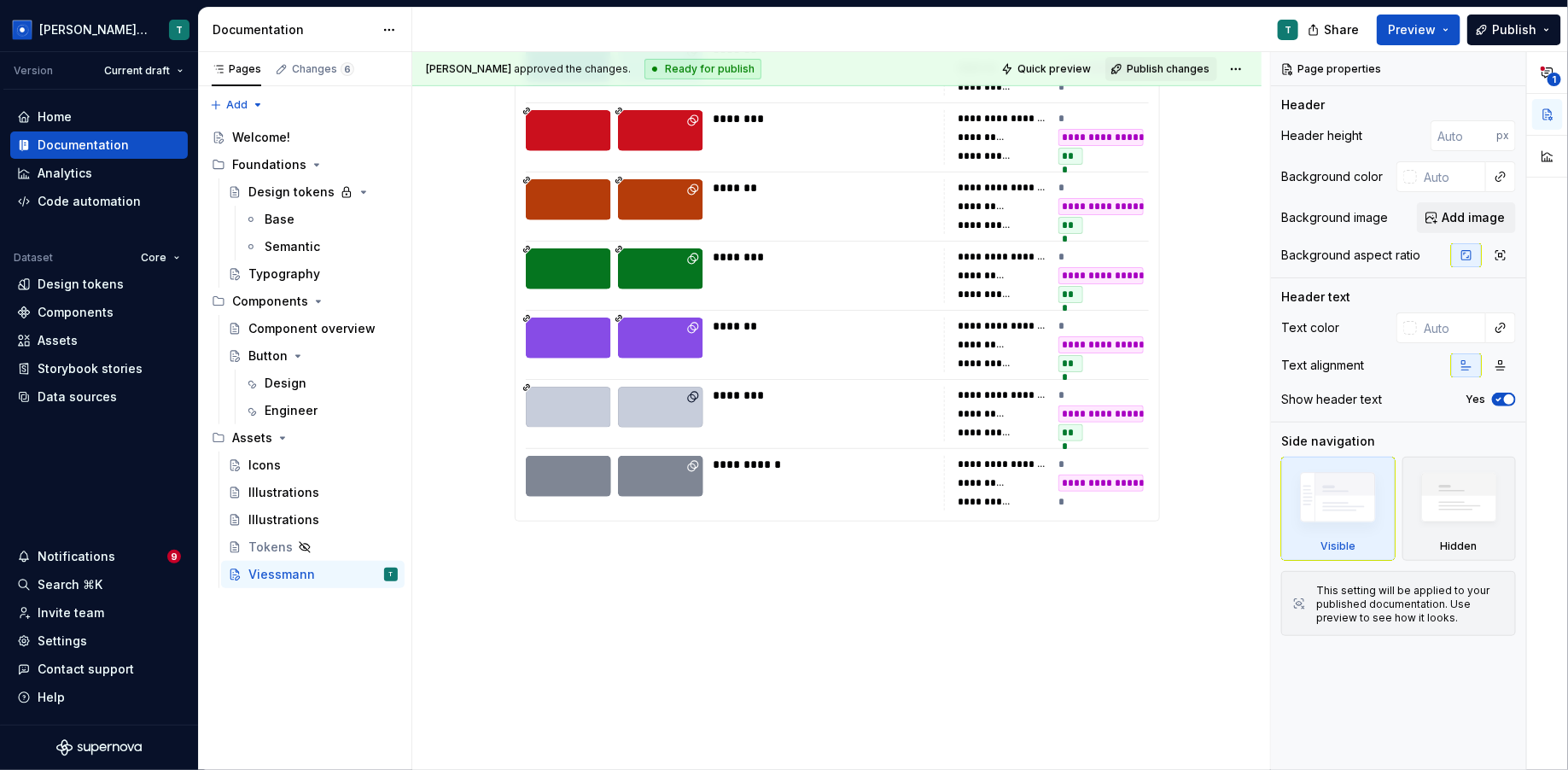
click at [567, 642] on div "**********" at bounding box center [836, 294] width 849 height 957
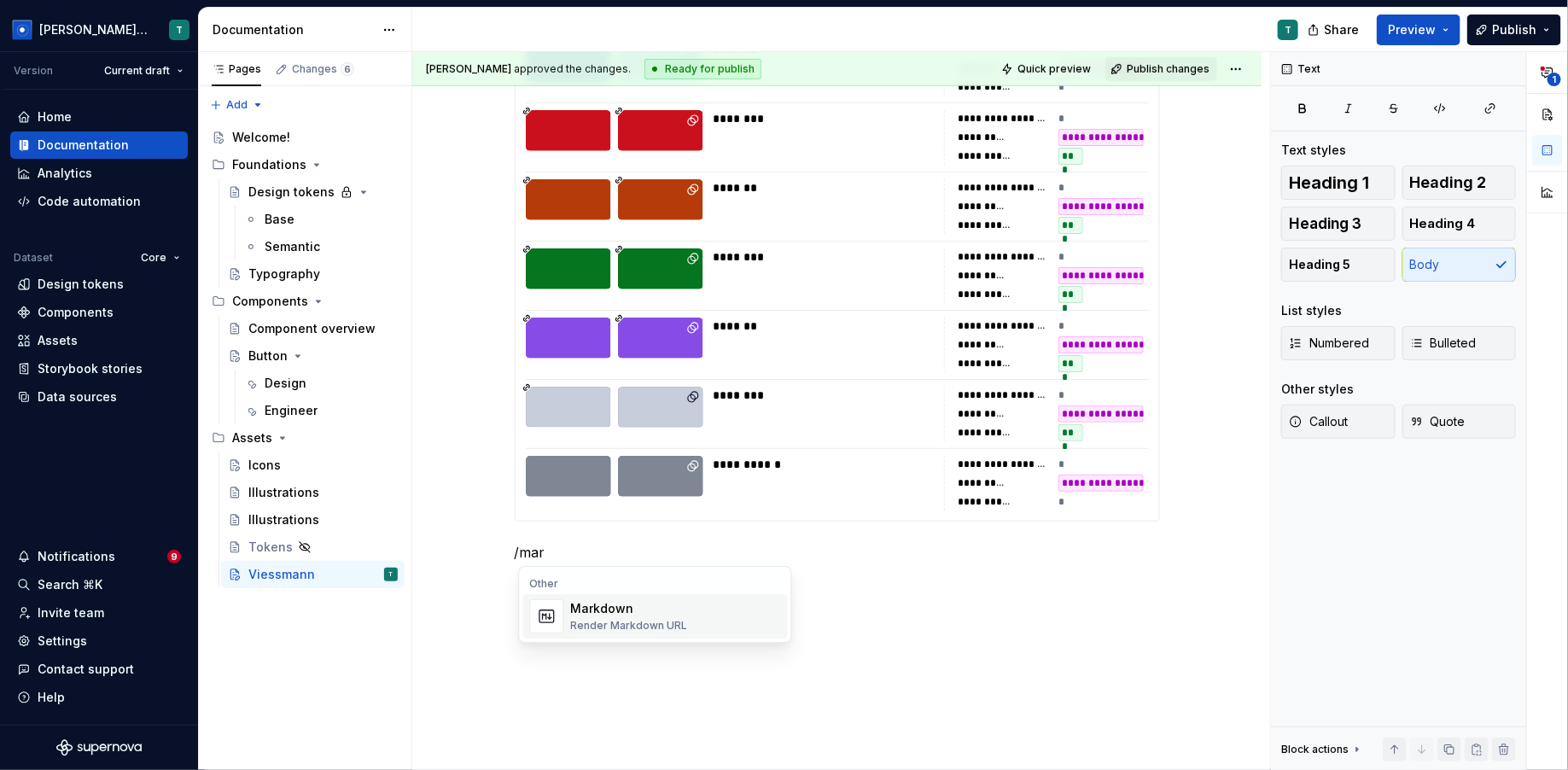
click at [614, 629] on div "Render Markdown URL" at bounding box center [629, 625] width 117 height 14
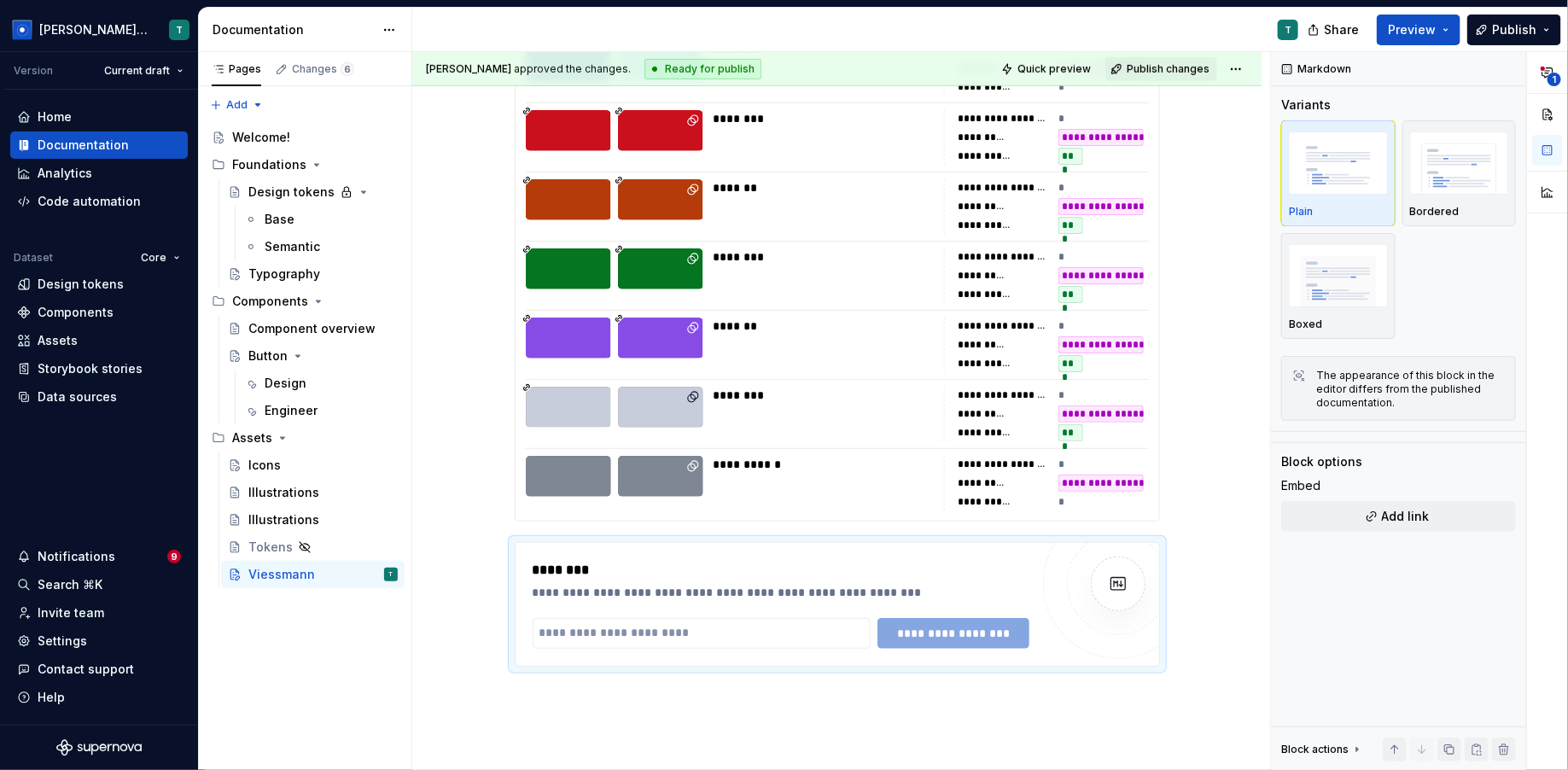
click at [614, 629] on input "text" at bounding box center [701, 632] width 338 height 30
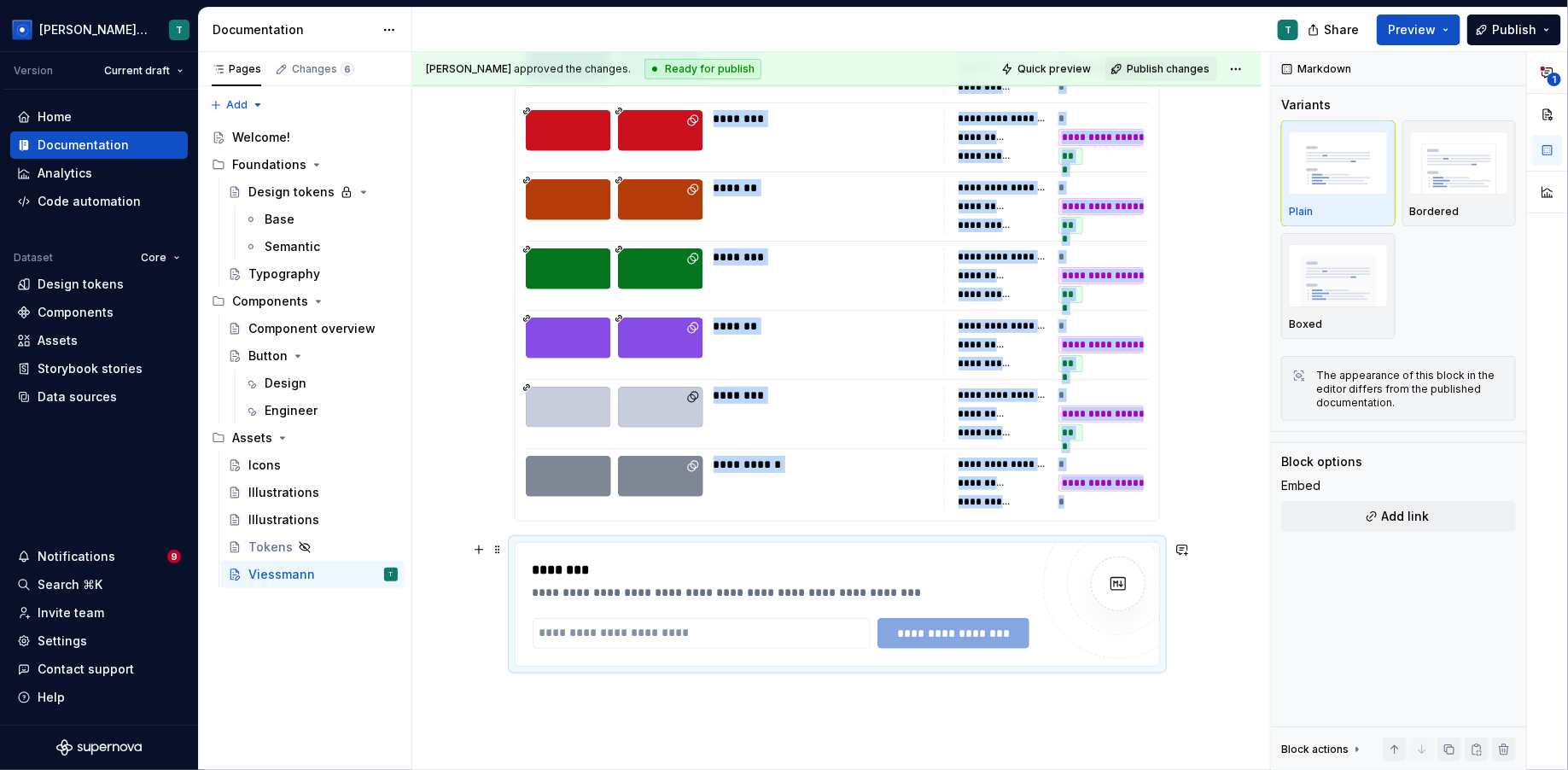
click at [962, 635] on div "**********" at bounding box center [780, 632] width 497 height 30
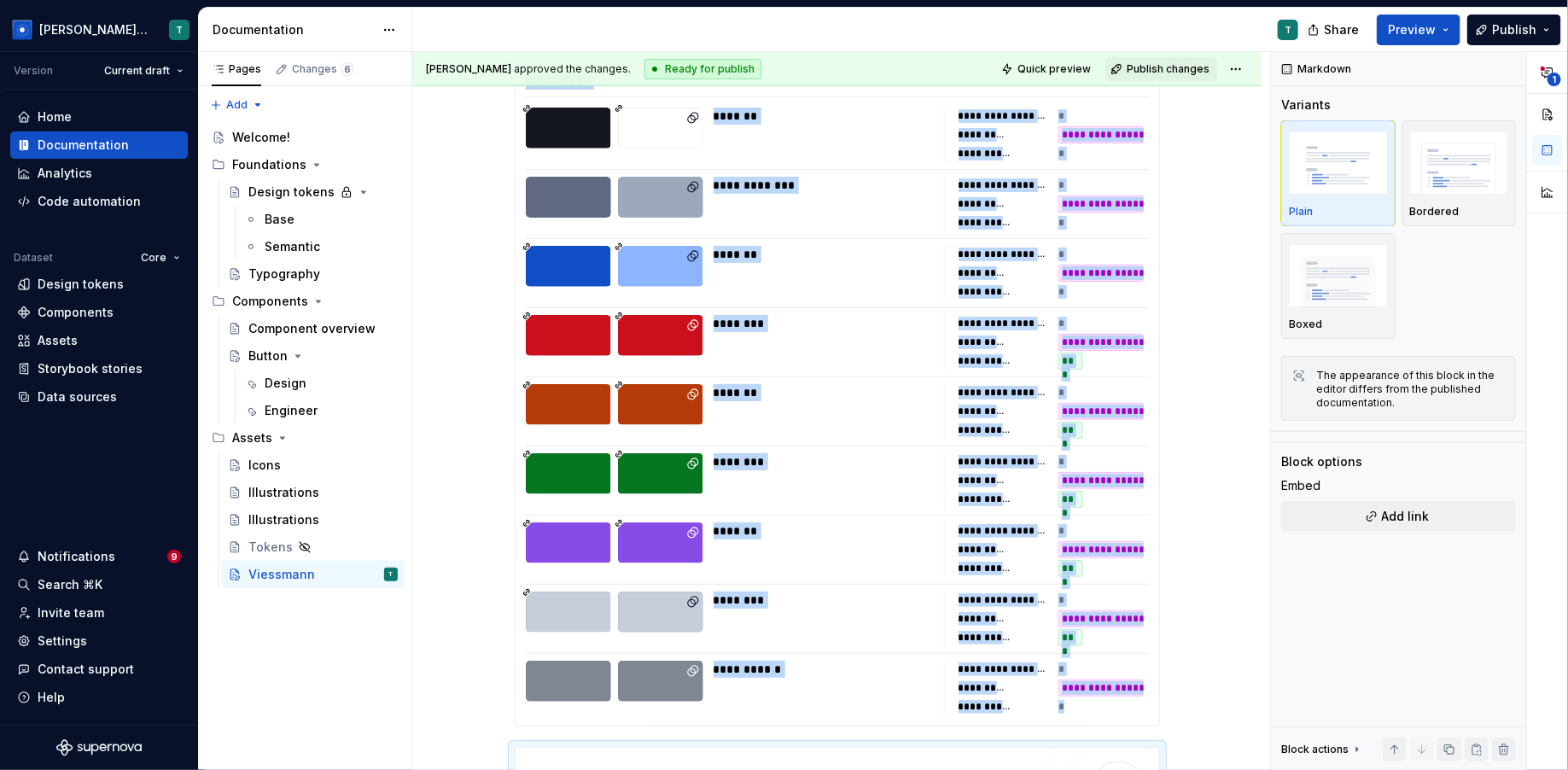
scroll to position [620, 0]
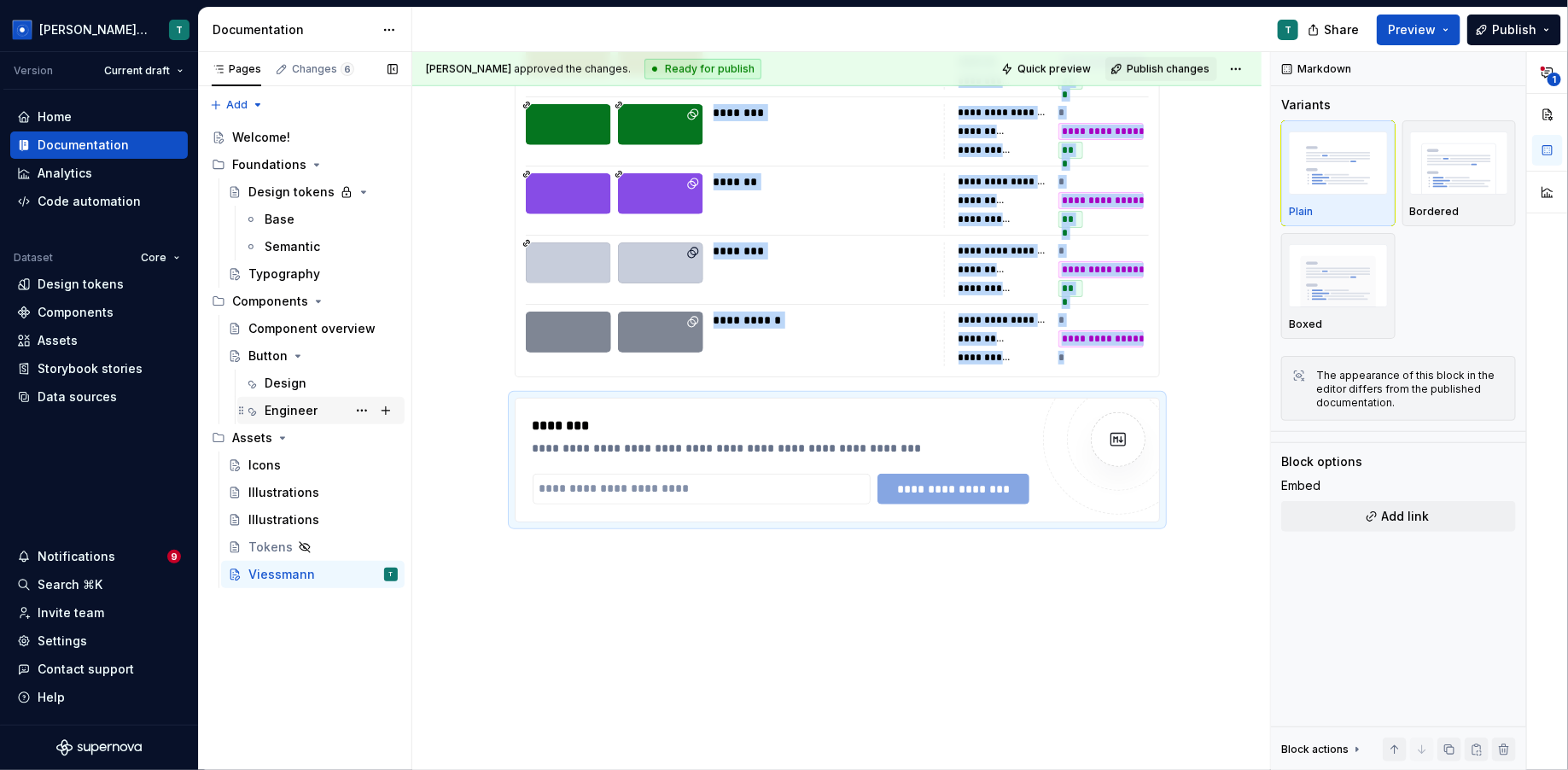
click at [292, 407] on div "Engineer" at bounding box center [291, 410] width 53 height 17
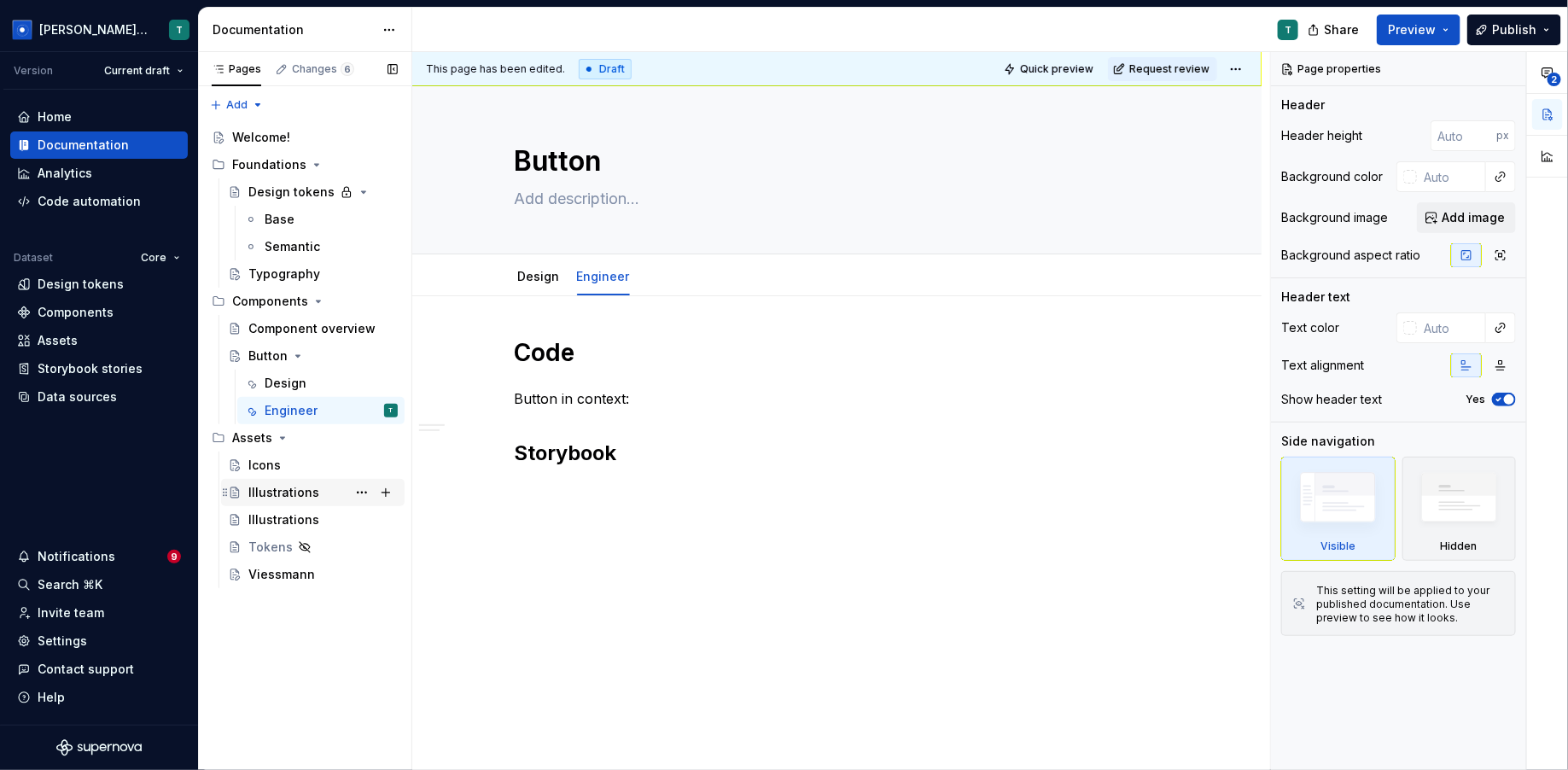
click at [331, 500] on div "Illustrations" at bounding box center [323, 493] width 150 height 24
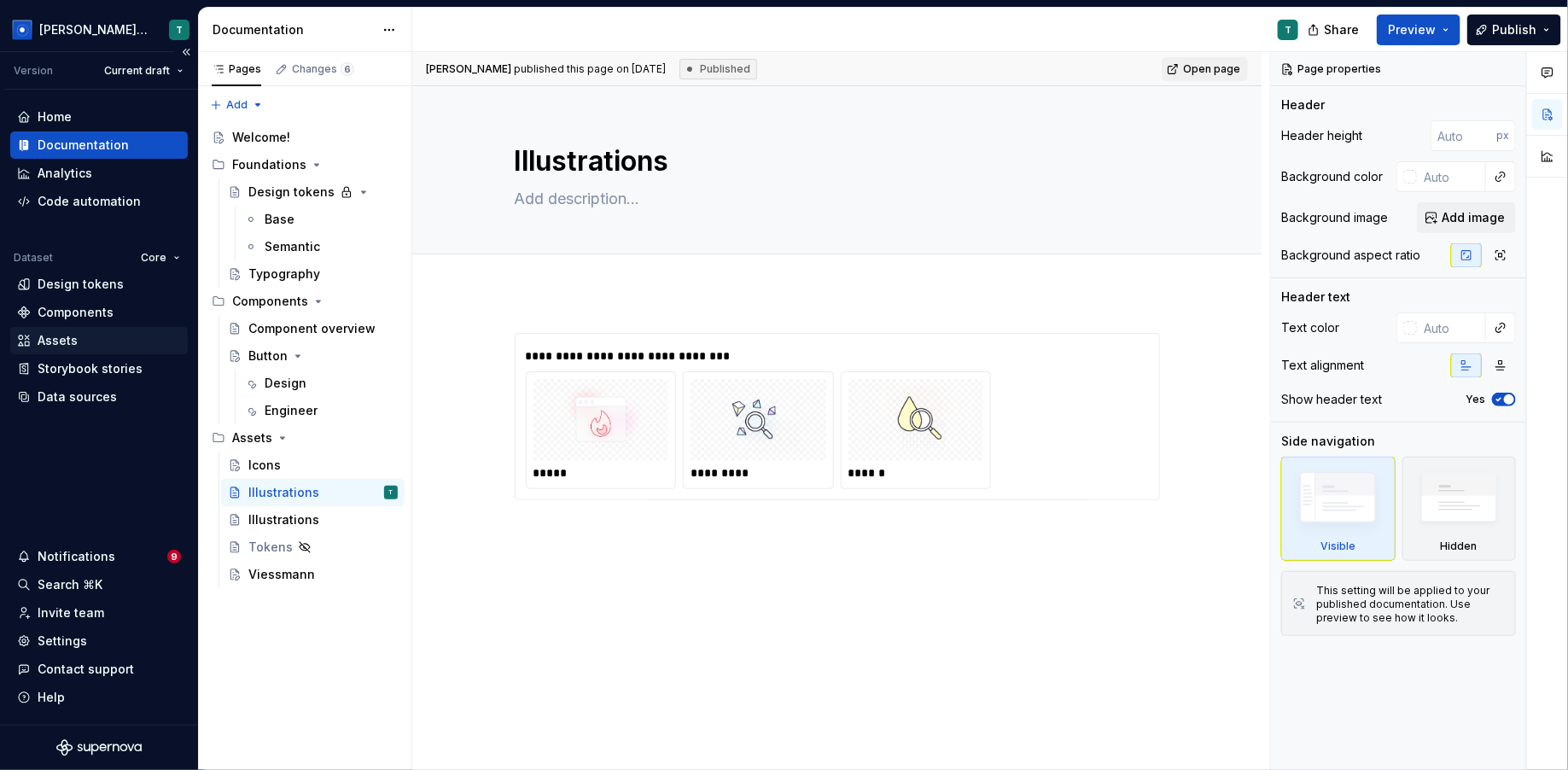
click at [121, 342] on div "Assets" at bounding box center [99, 340] width 164 height 17
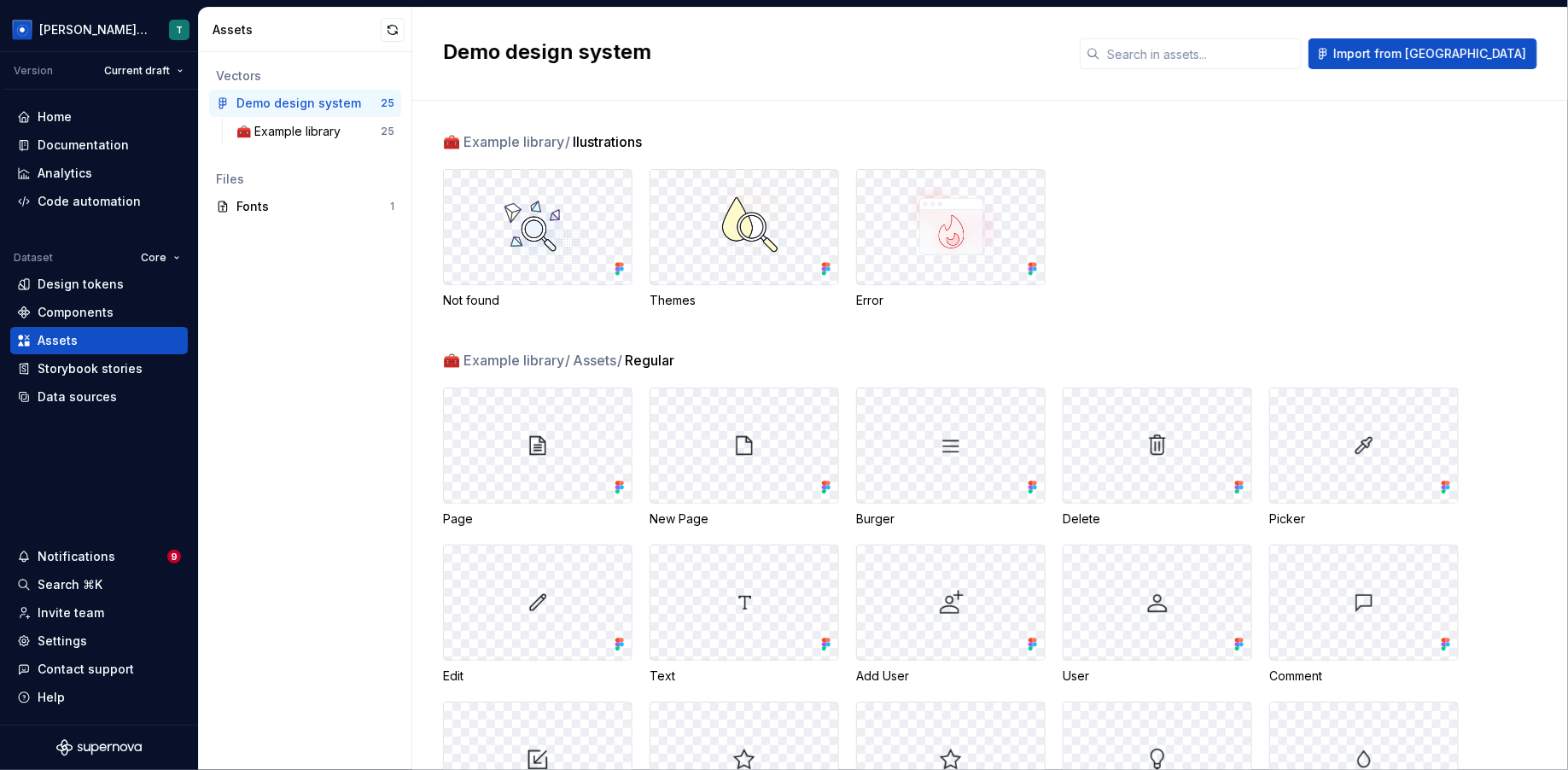
click at [345, 307] on div "Vectors Demo design system 25 🧰 Example library 25 Files Fonts 1" at bounding box center [306, 411] width 213 height 718
click at [74, 156] on div "Documentation" at bounding box center [98, 145] width 177 height 28
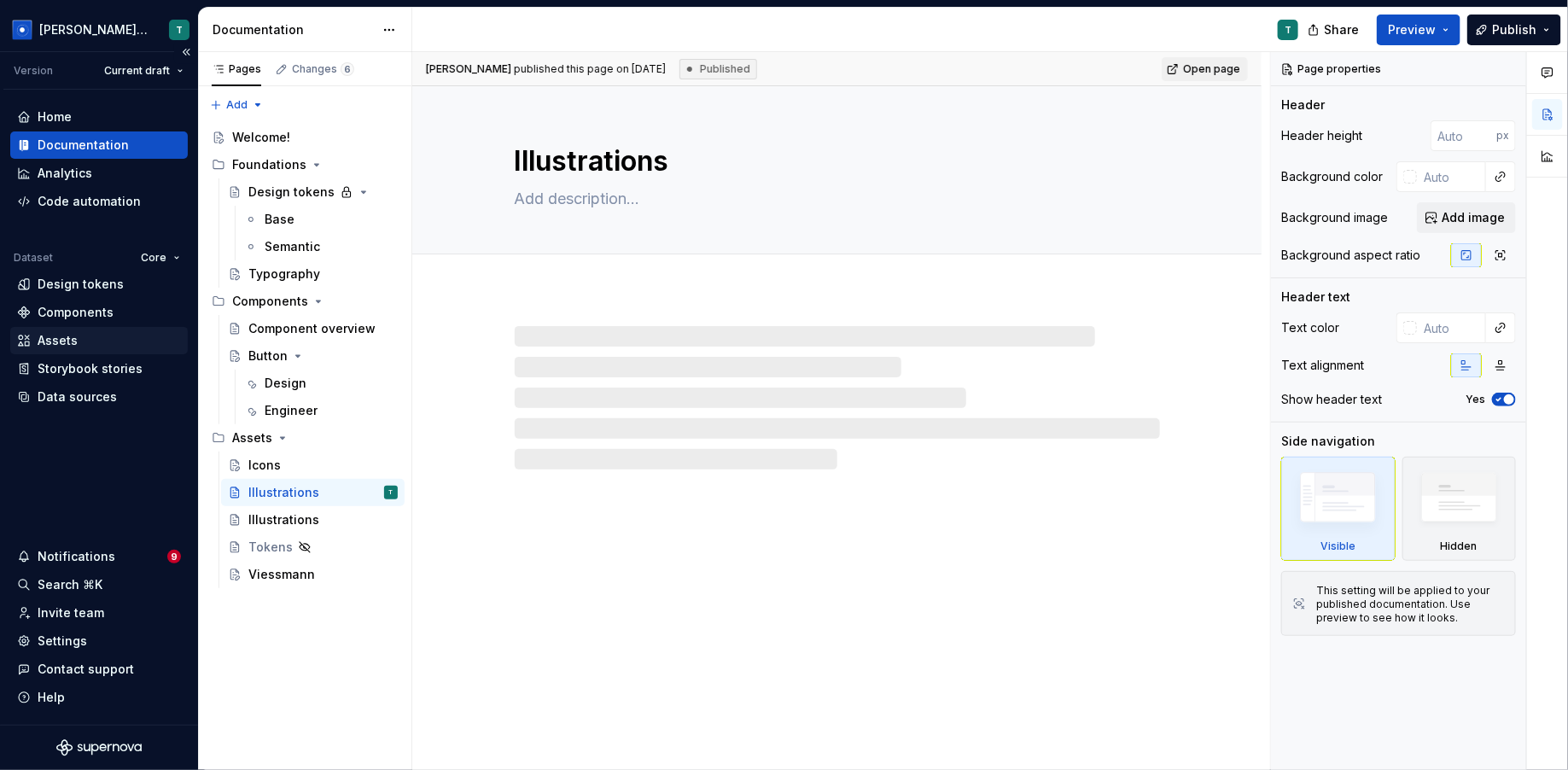
type textarea "*"
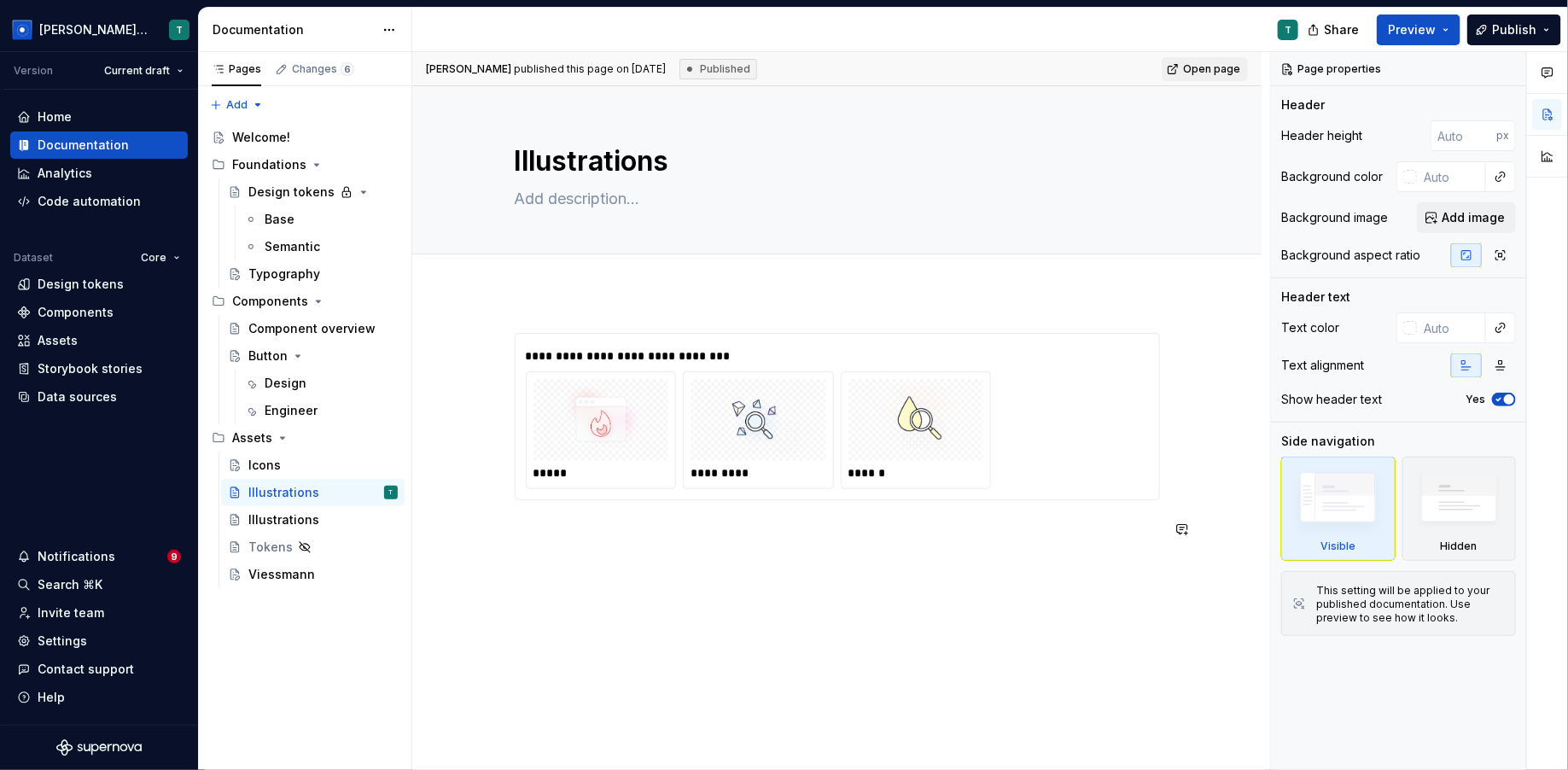
click at [705, 549] on div "**********" at bounding box center [837, 447] width 645 height 229
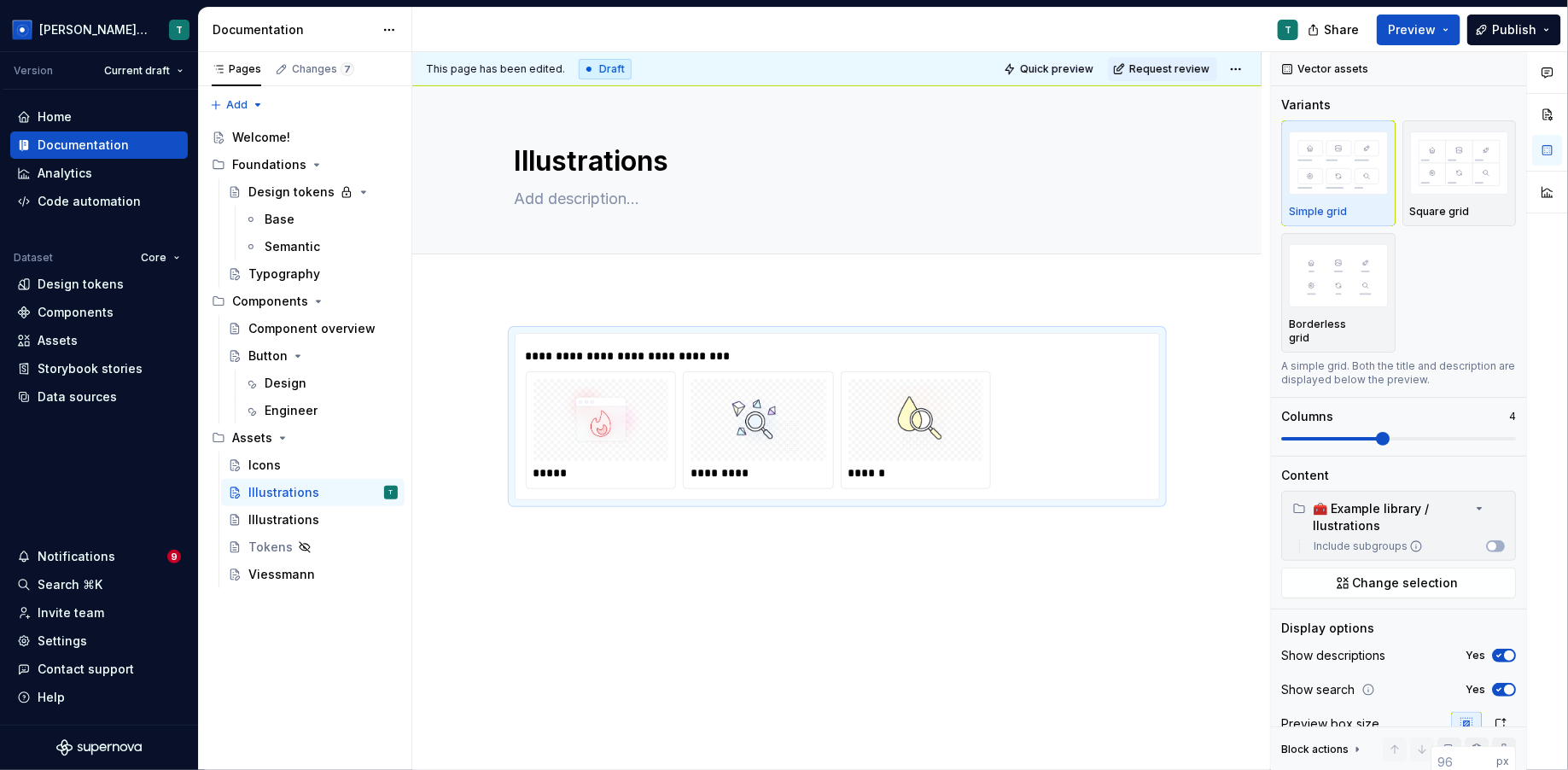
click at [646, 603] on div "**********" at bounding box center [836, 521] width 849 height 460
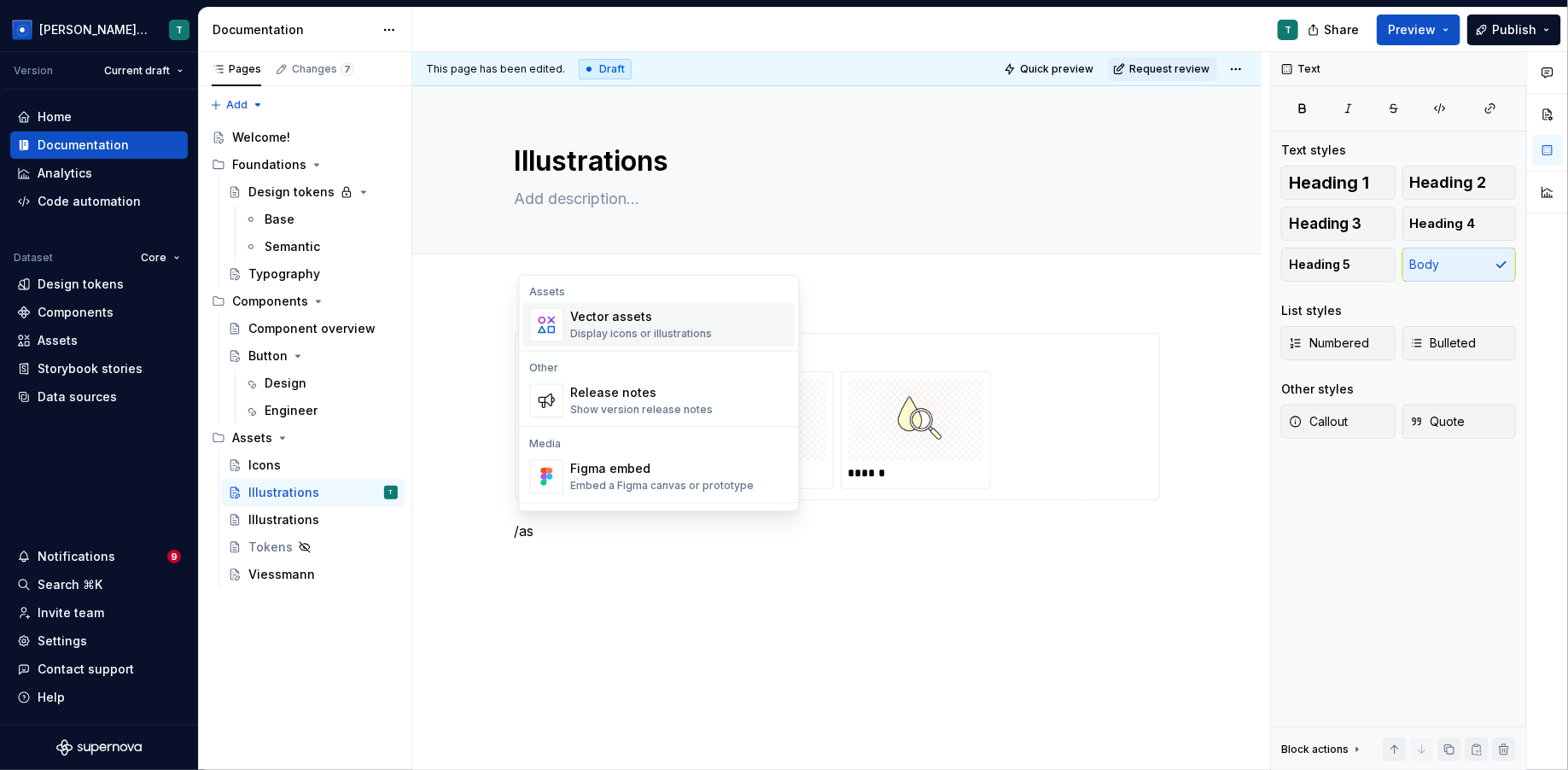
click at [707, 335] on div "Display icons or illustrations" at bounding box center [642, 334] width 141 height 14
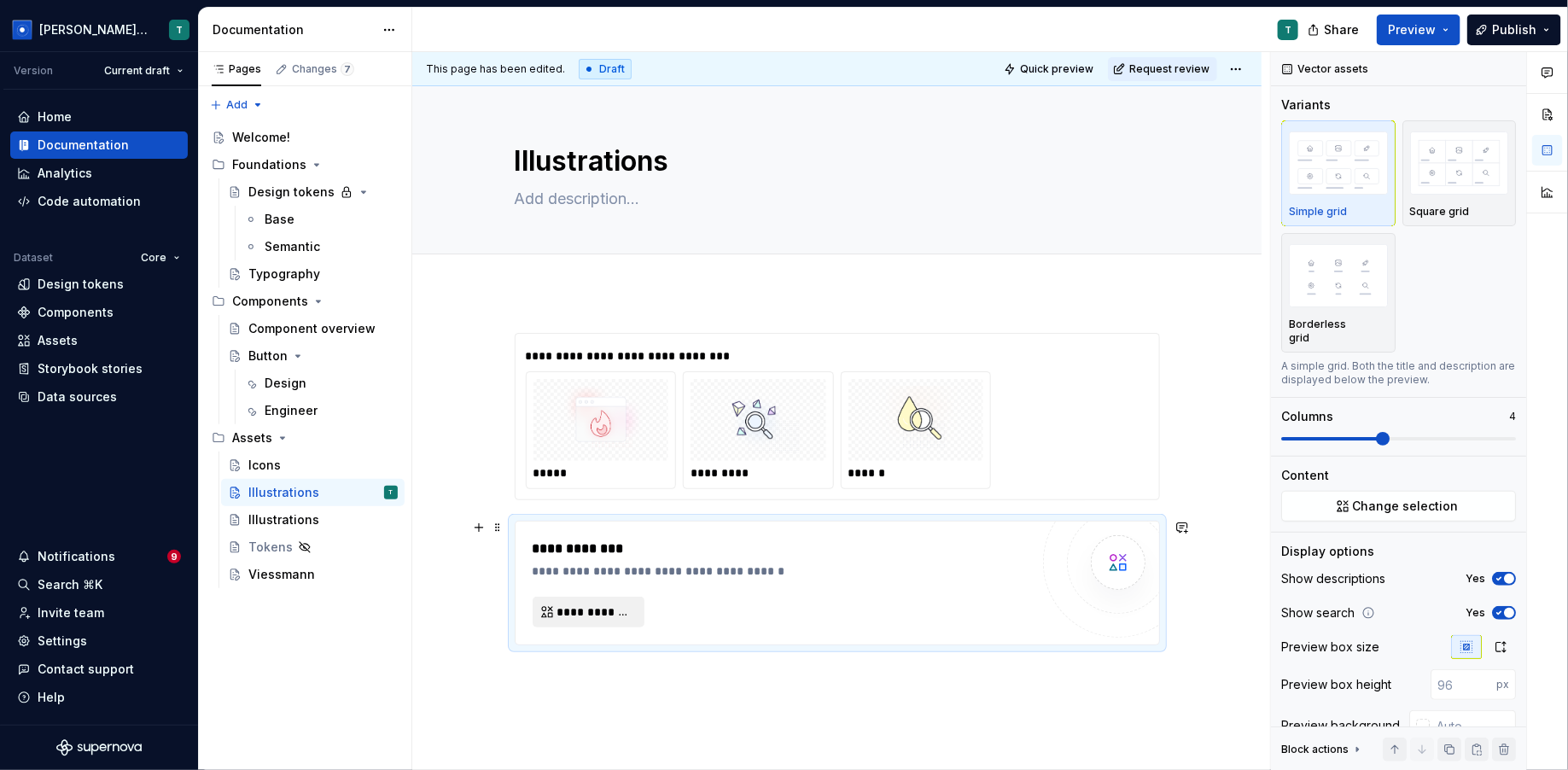
click at [622, 600] on button "**********" at bounding box center [588, 611] width 112 height 30
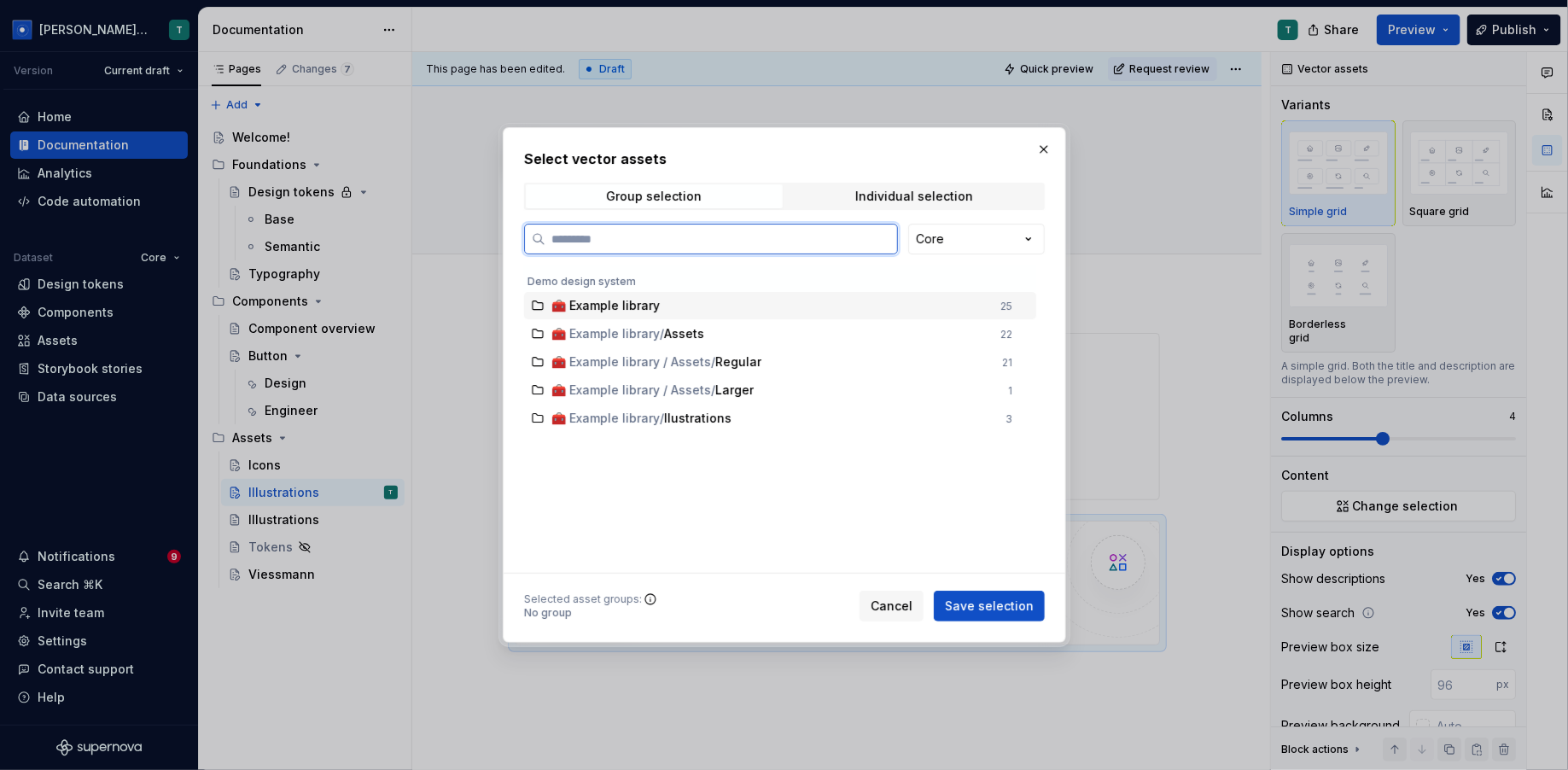
click at [734, 303] on div "🧰 Example library" at bounding box center [771, 306] width 439 height 17
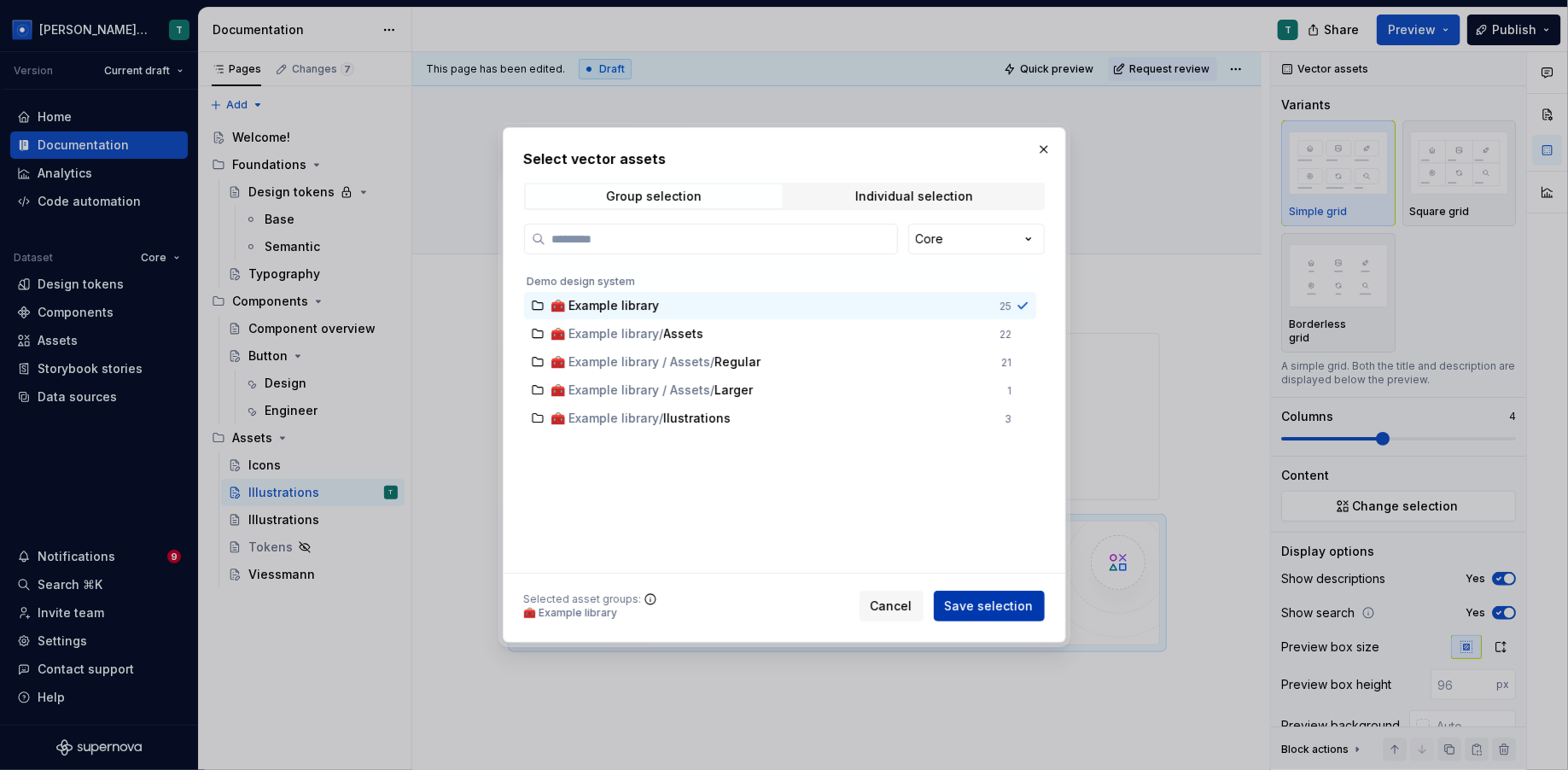
click at [980, 614] on span "Save selection" at bounding box center [990, 606] width 89 height 17
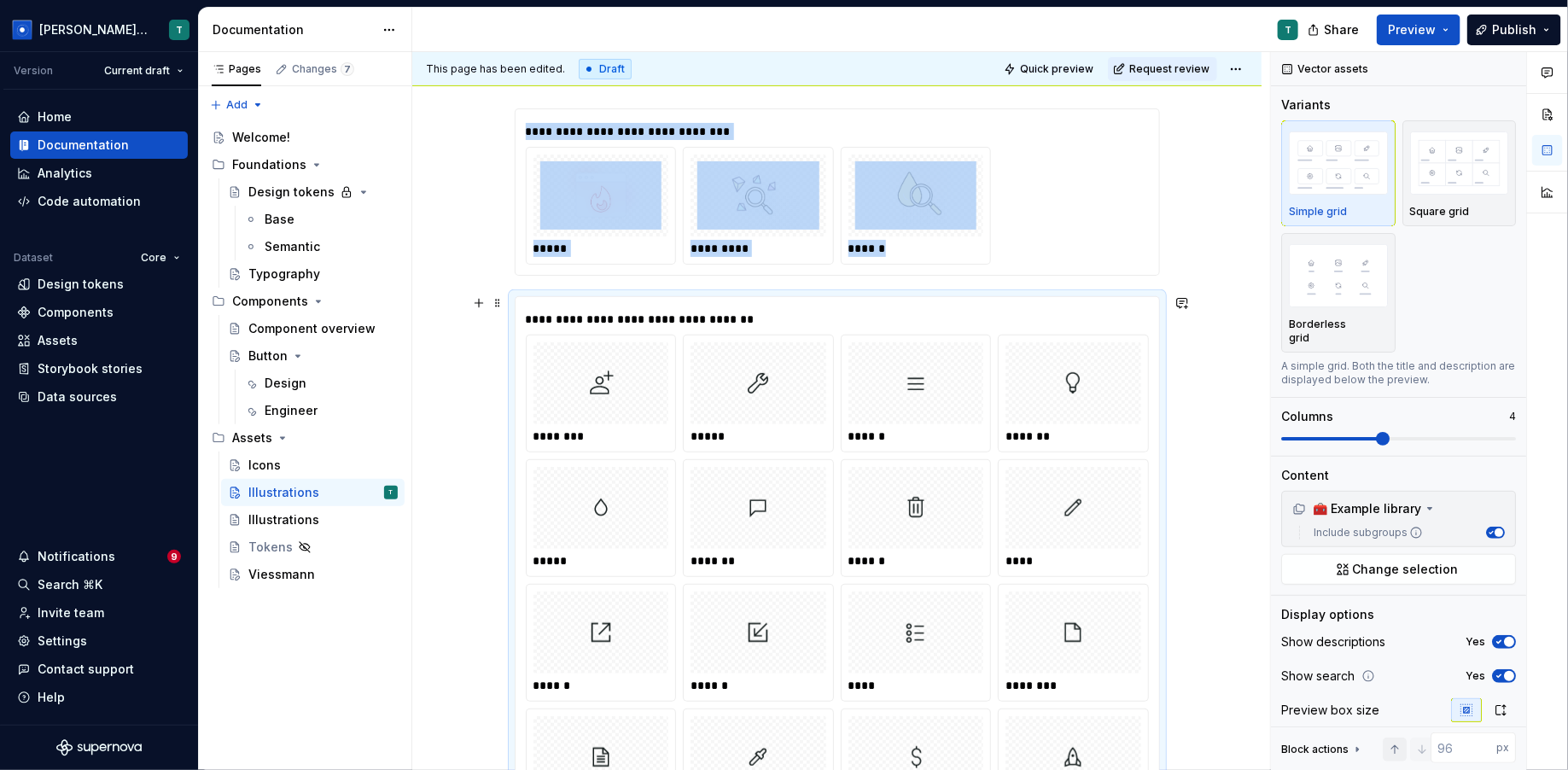
scroll to position [226, 0]
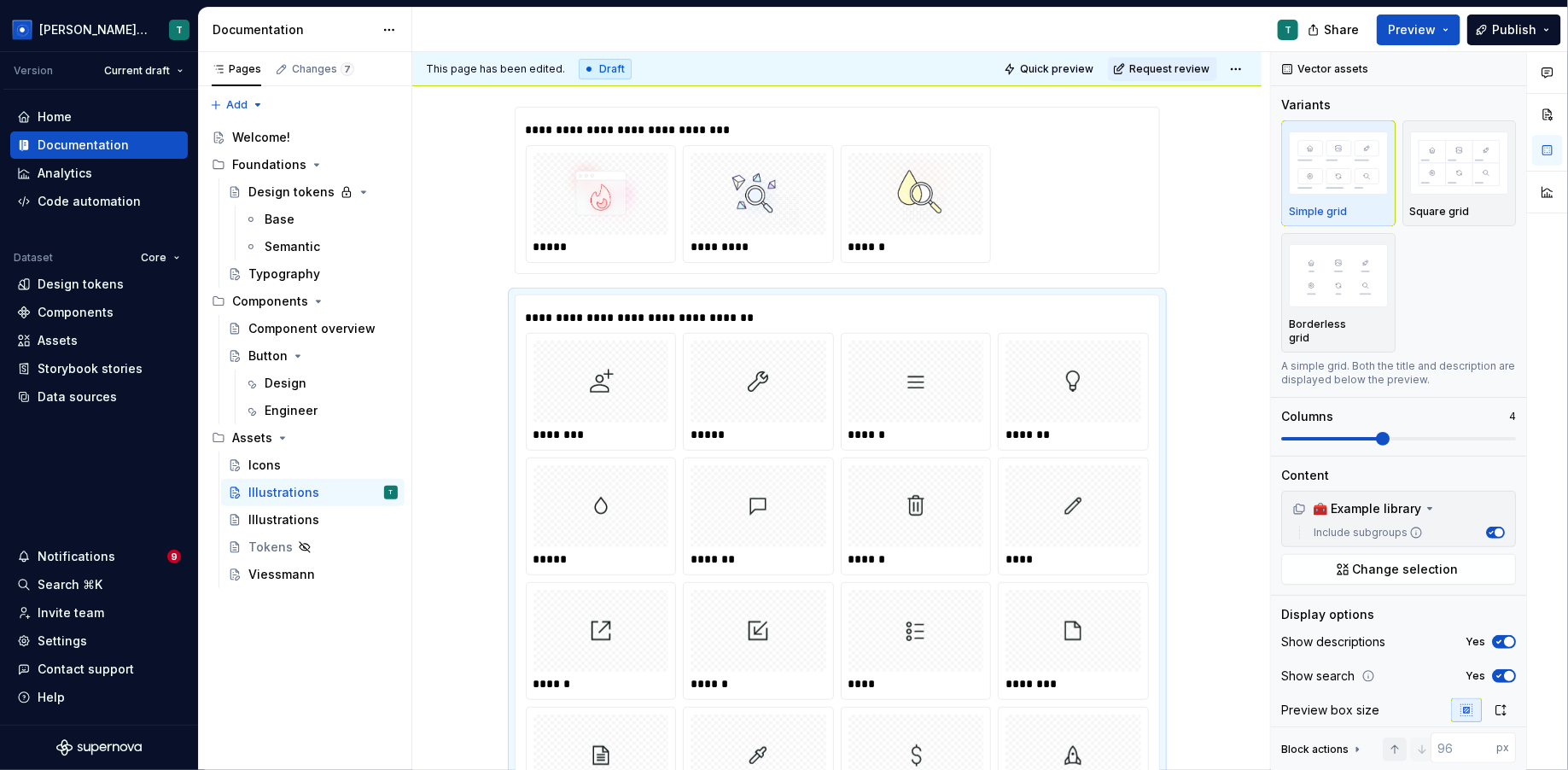
type textarea "*"
